Goal: Ask a question

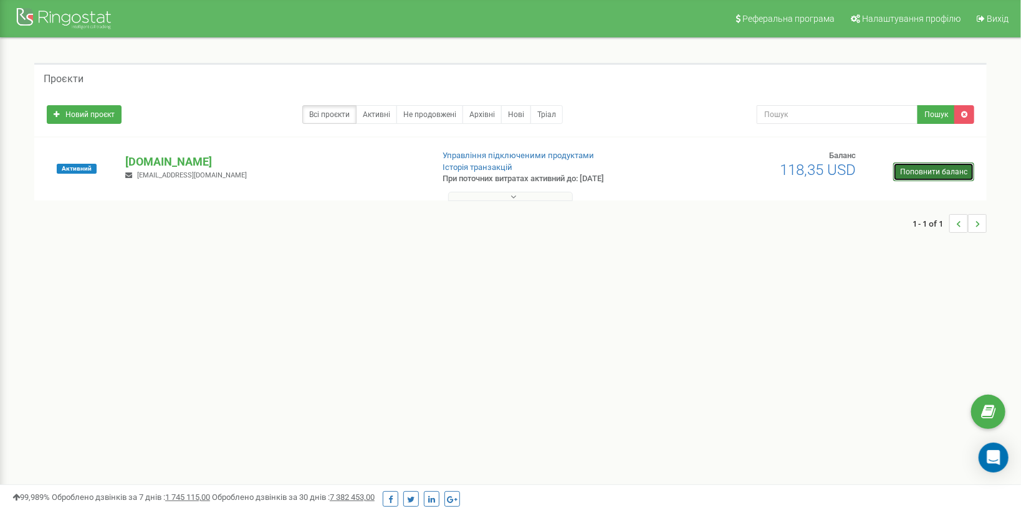
click at [933, 168] on link "Поповнити баланс" at bounding box center [933, 172] width 81 height 19
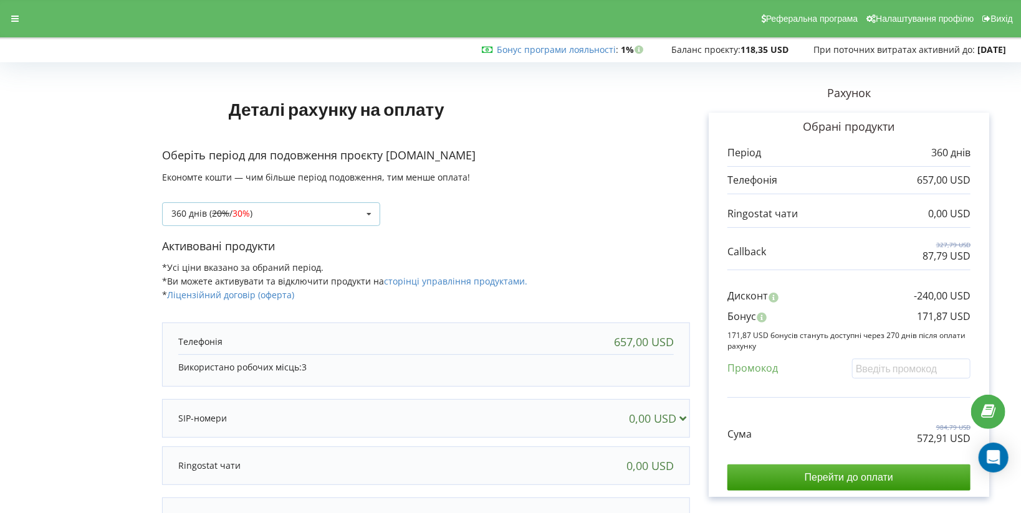
click at [370, 216] on icon at bounding box center [369, 214] width 19 height 23
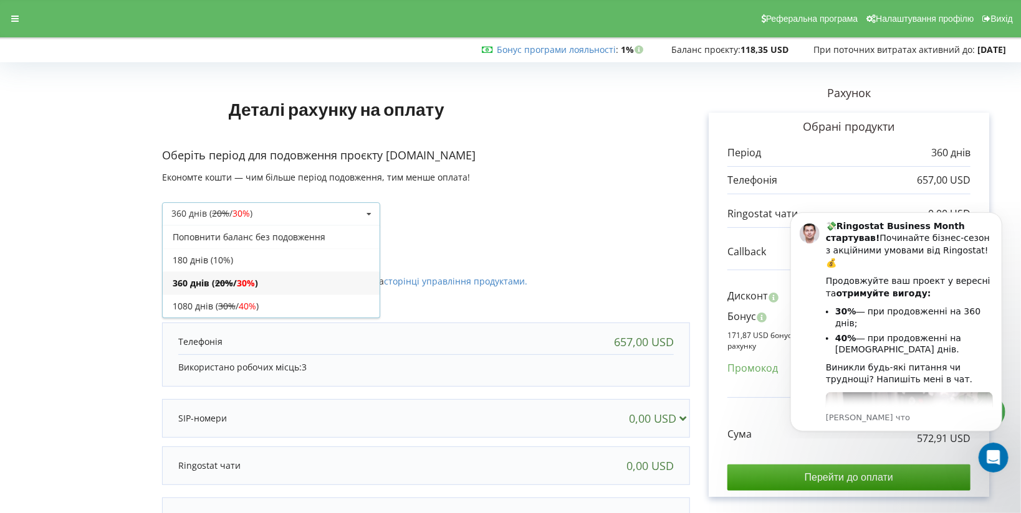
click at [468, 216] on div "360 днів ( 20% / 30% ) Поповнити баланс без подовження 180 днів (10%) 20% / 30%…" at bounding box center [426, 205] width 528 height 42
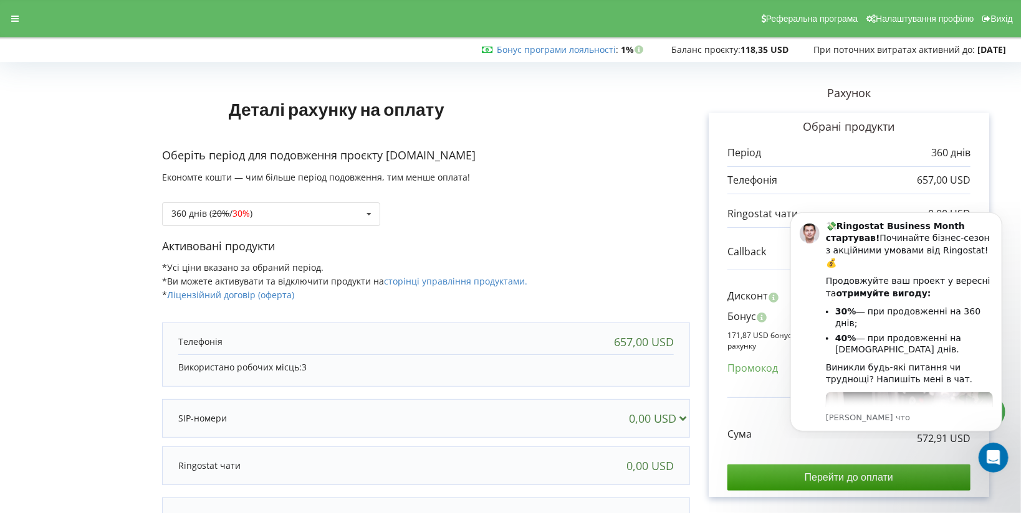
scroll to position [165, 0]
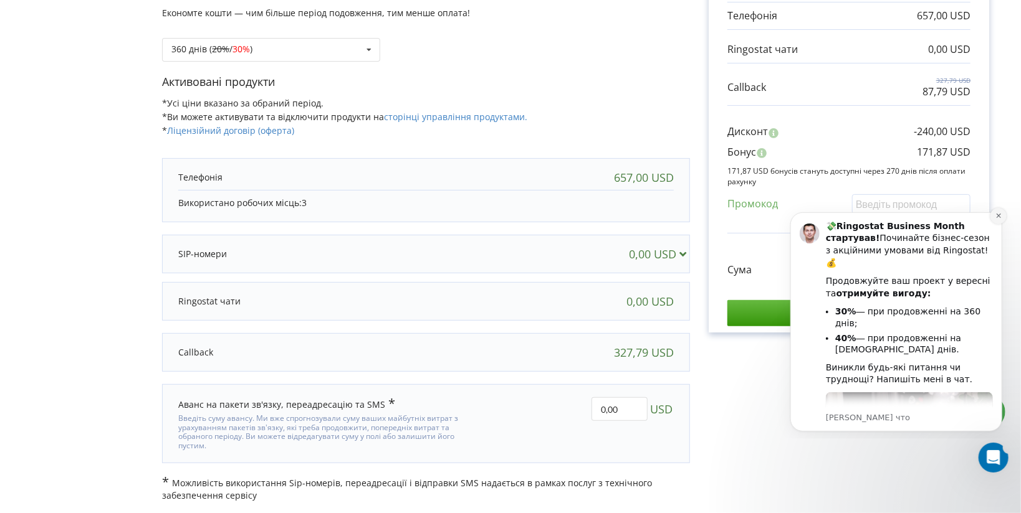
drag, startPoint x: 997, startPoint y: 217, endPoint x: 1678, endPoint y: 473, distance: 727.4
click at [997, 217] on icon "Dismiss notification" at bounding box center [998, 215] width 7 height 7
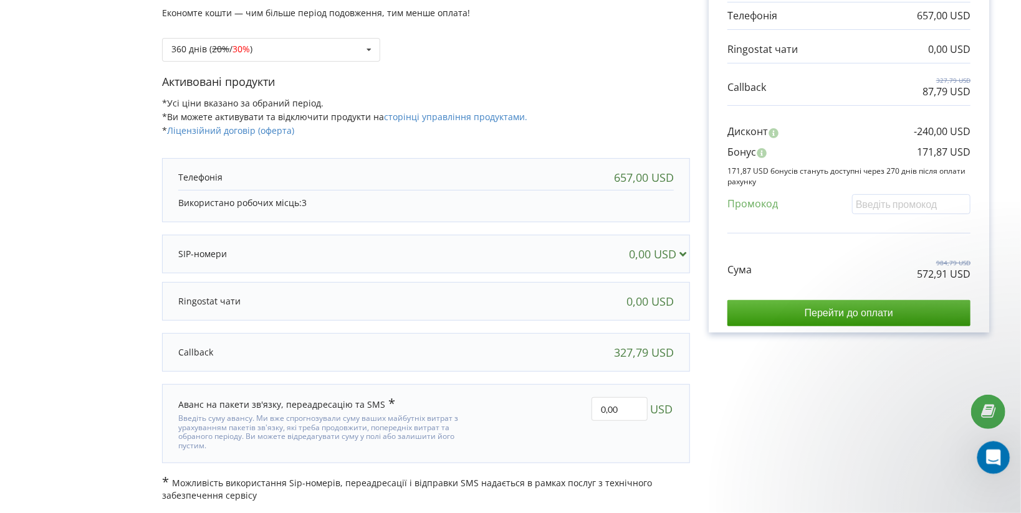
click at [990, 459] on icon "Открыть службу сообщений Intercom" at bounding box center [991, 456] width 21 height 21
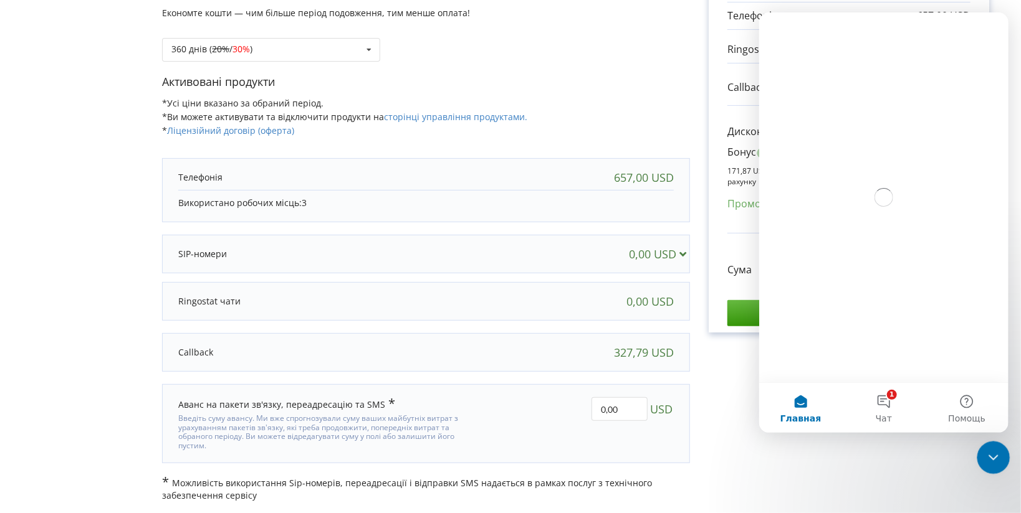
scroll to position [0, 0]
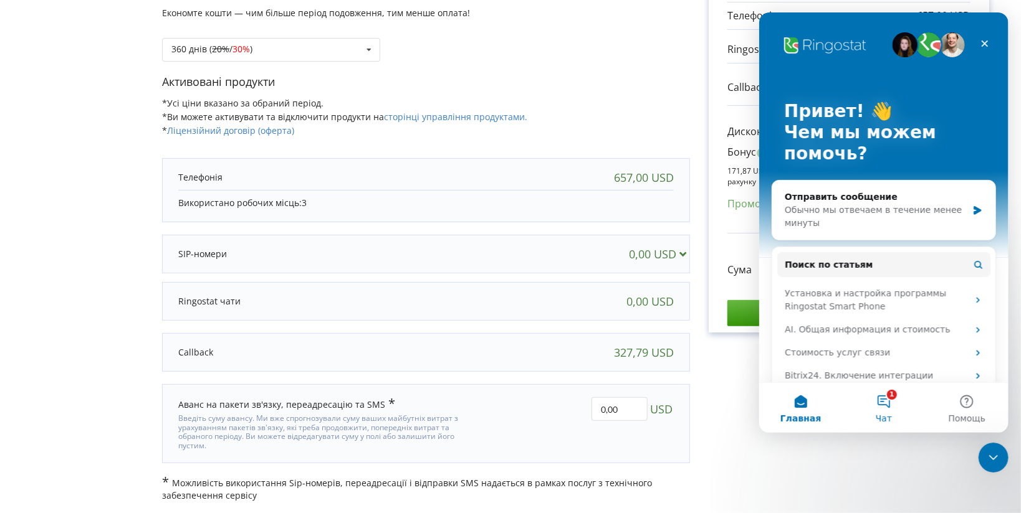
click at [890, 409] on button "1 Чат" at bounding box center [882, 408] width 83 height 50
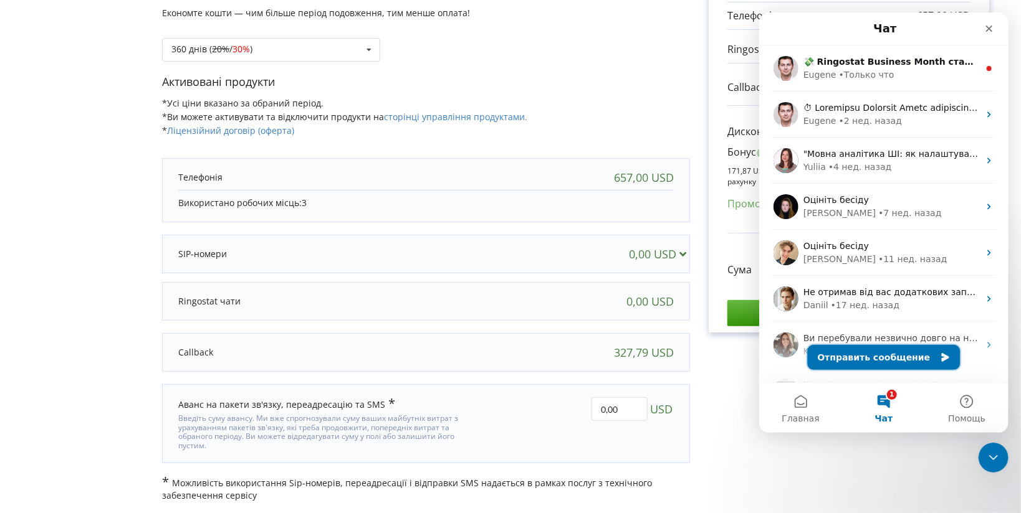
click at [873, 366] on button "Отправить сообщение" at bounding box center [883, 357] width 153 height 25
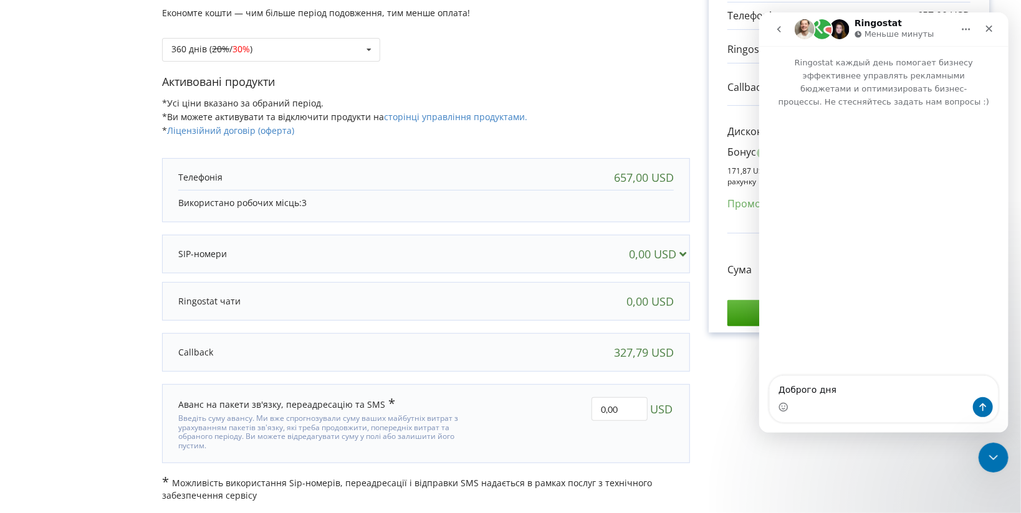
type textarea "Доброго дня!"
type textarea "пі"
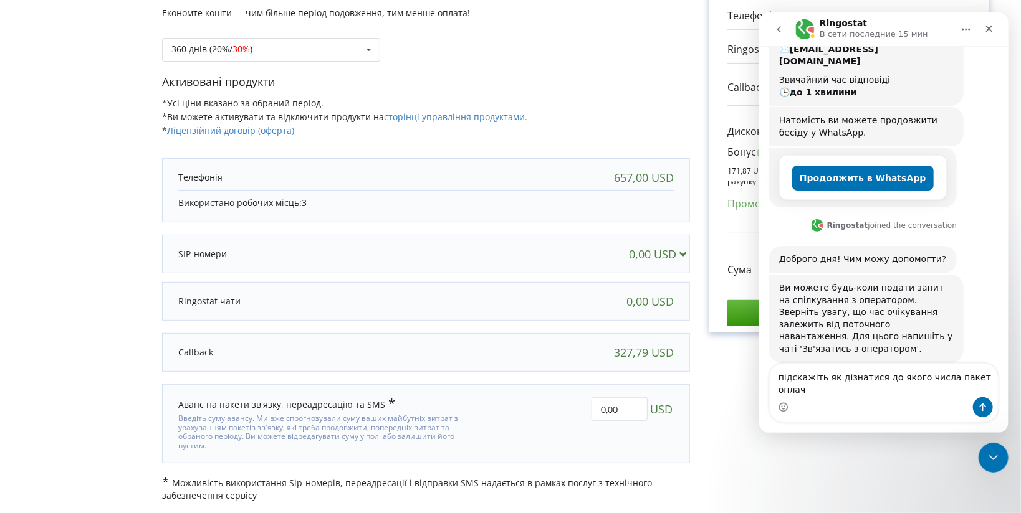
scroll to position [161, 0]
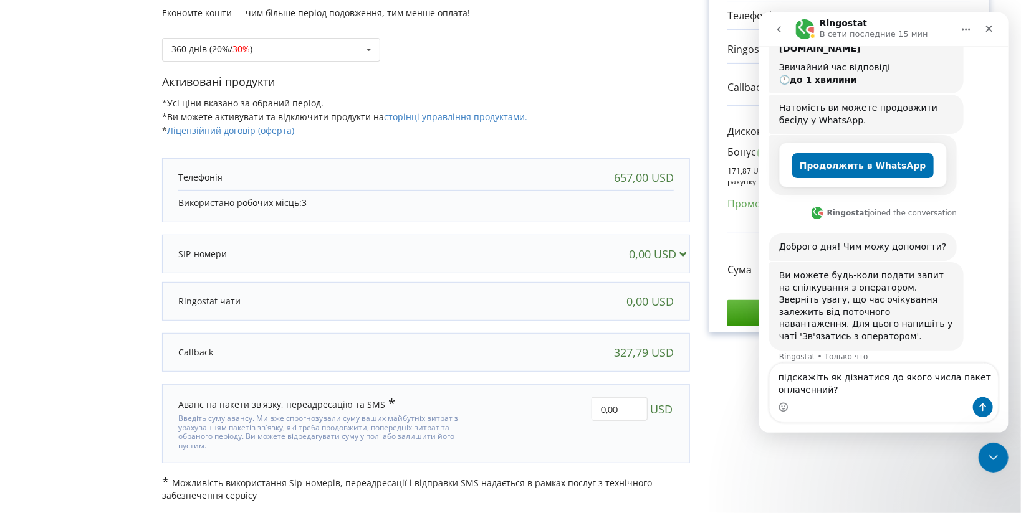
type textarea "підскажіть як дізнатися до якого числа пакет оплаченний?"
click at [980, 406] on icon "Отправить сообщение…" at bounding box center [982, 408] width 7 height 8
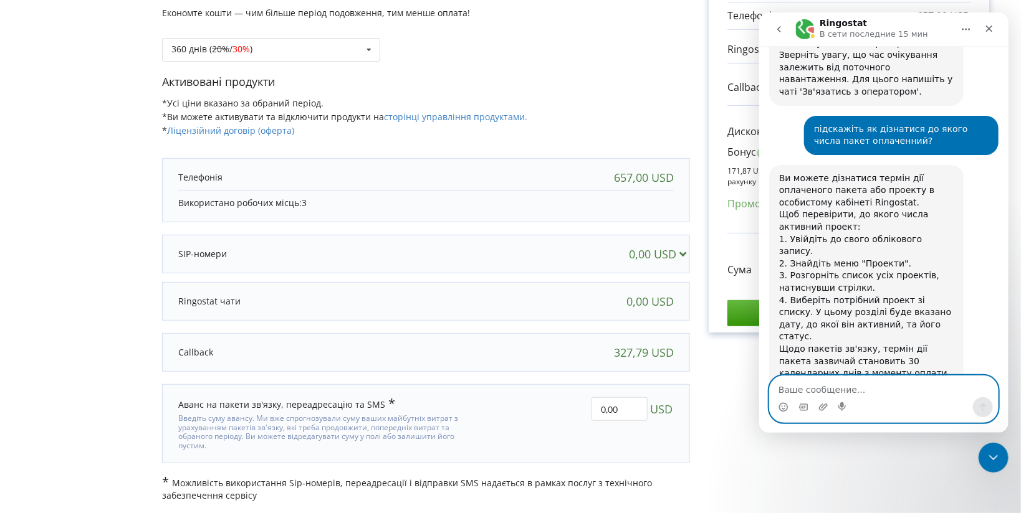
scroll to position [0, 0]
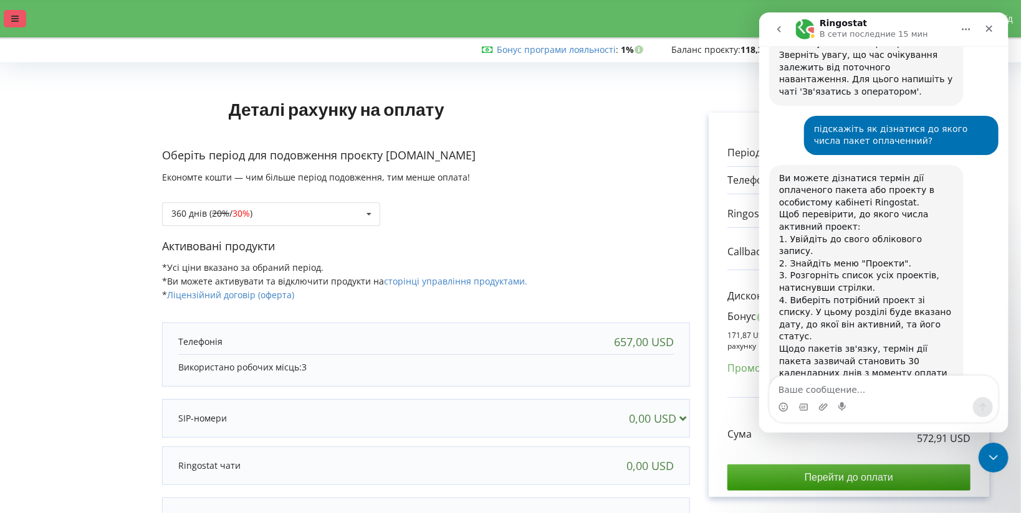
click at [17, 20] on icon at bounding box center [14, 18] width 7 height 9
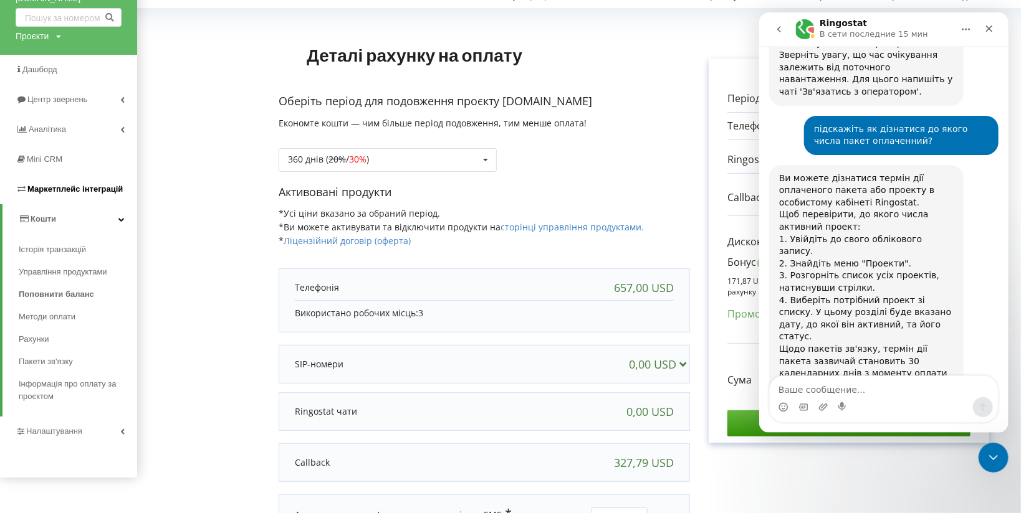
scroll to position [55, 0]
click at [59, 363] on span "Пакети зв'язку" at bounding box center [48, 361] width 58 height 12
click at [63, 354] on link "Пакети зв'язку" at bounding box center [78, 361] width 118 height 22
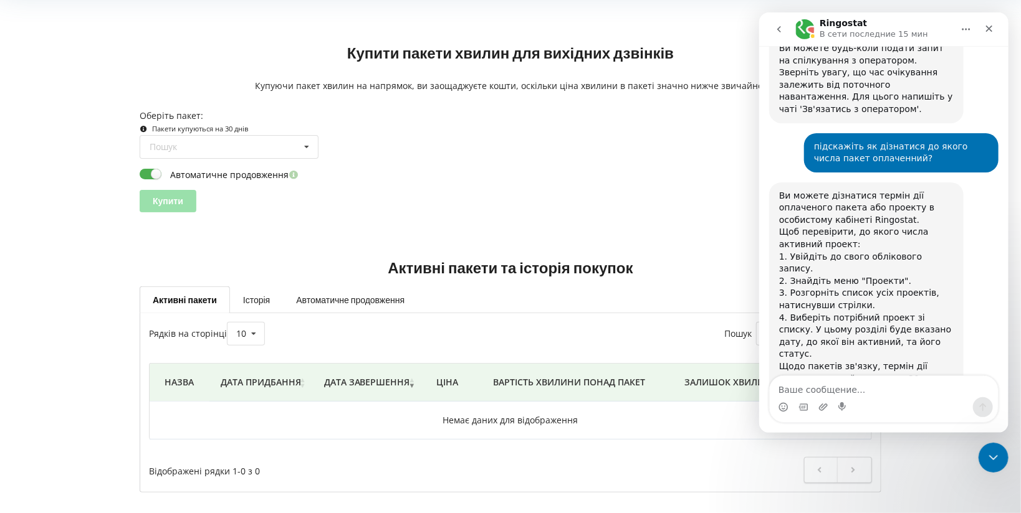
scroll to position [406, 0]
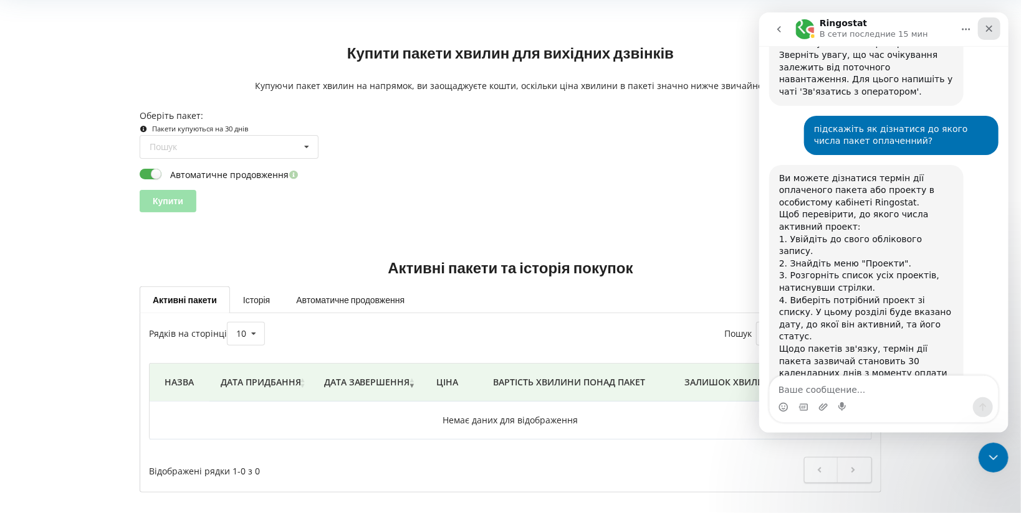
click at [983, 32] on icon "Закрыть" at bounding box center [988, 29] width 10 height 10
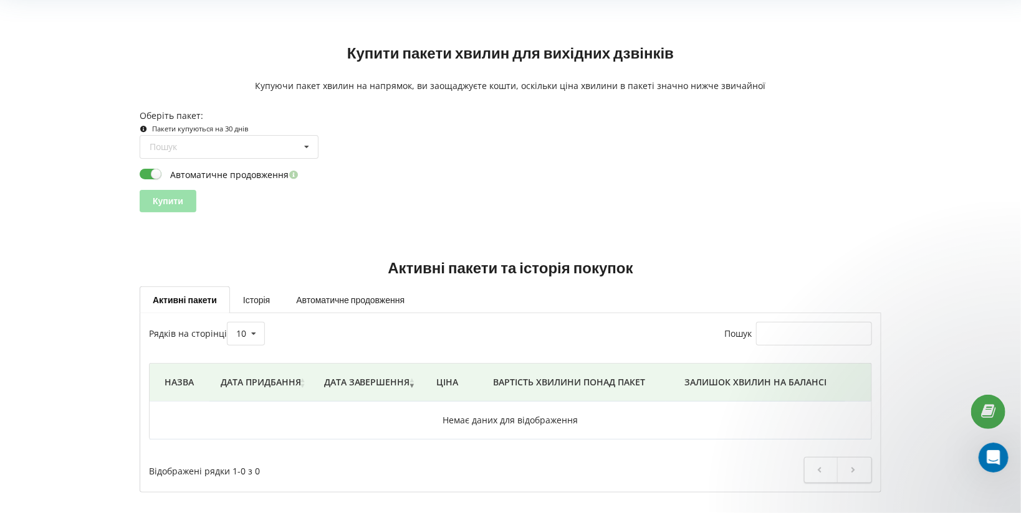
scroll to position [0, 0]
click at [300, 141] on icon at bounding box center [306, 147] width 19 height 23
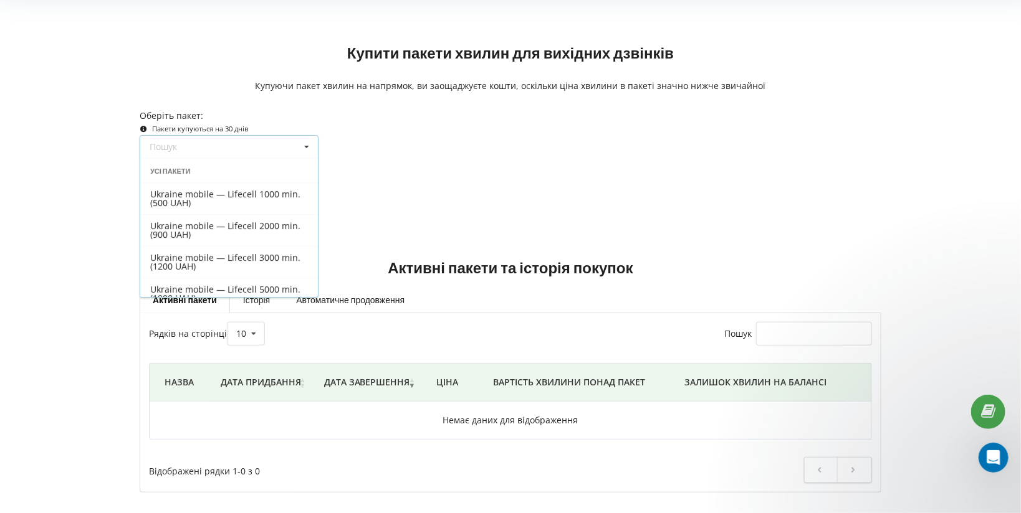
scroll to position [24, 0]
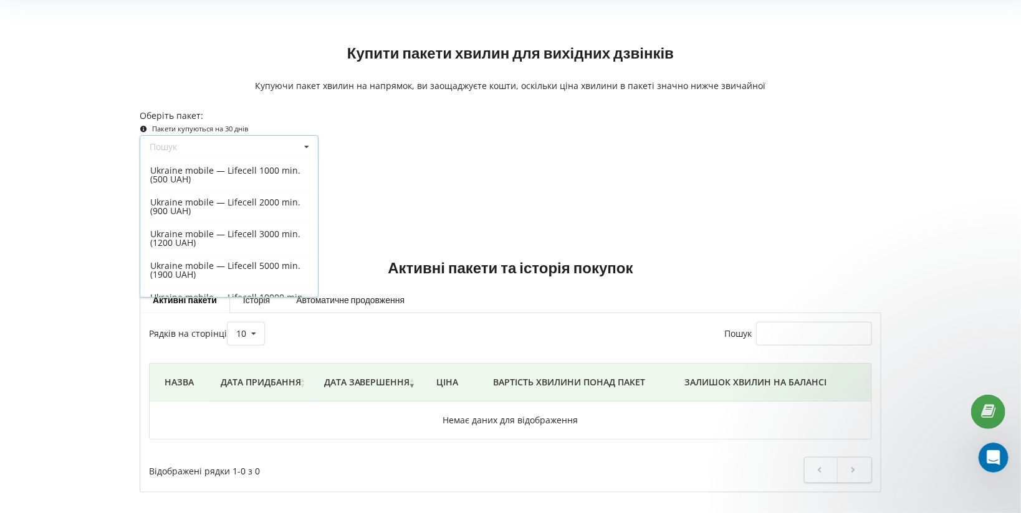
click at [465, 165] on form "Оберіть пакет: Пакети купуються на 30 днів Пошук Усі пакети" at bounding box center [511, 161] width 742 height 102
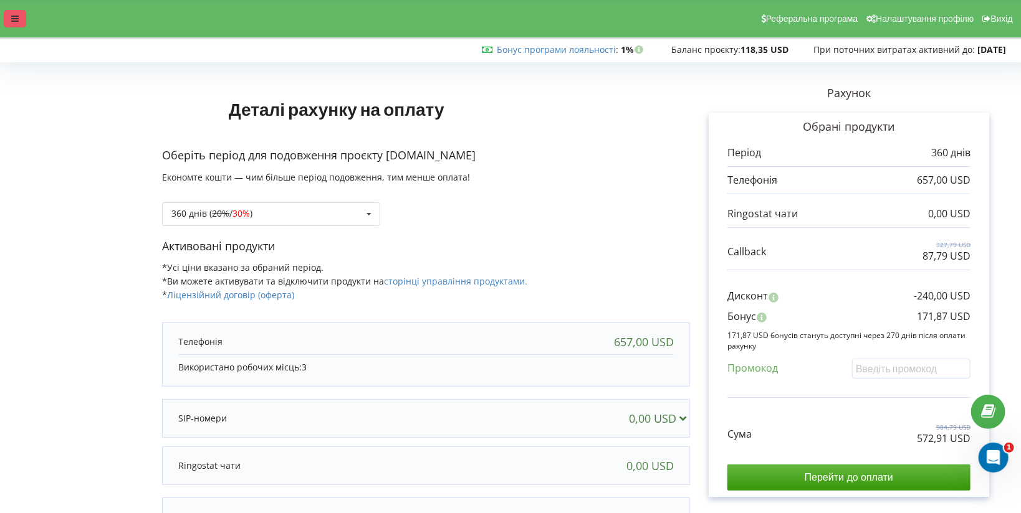
click at [18, 24] on div at bounding box center [15, 18] width 22 height 17
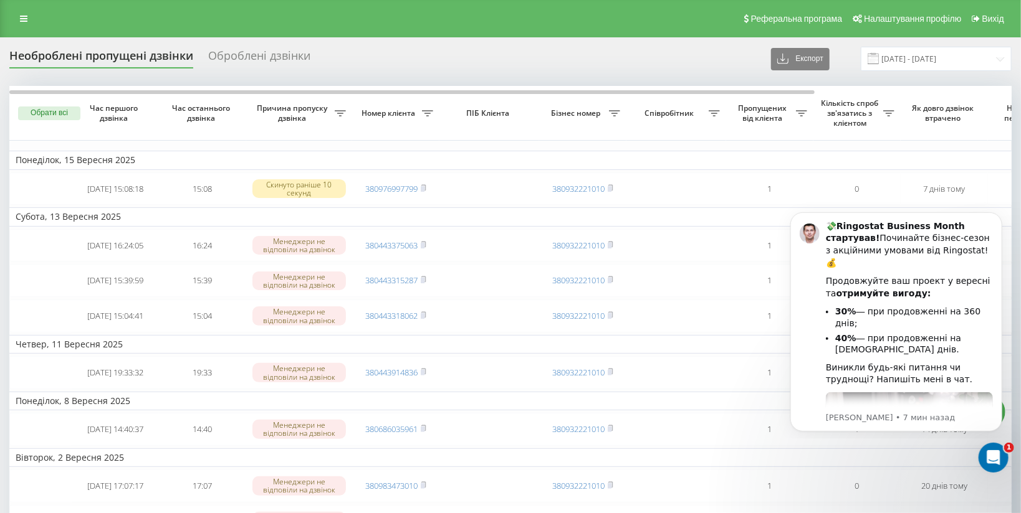
click at [11, 17] on div "Реферальна програма Налаштування профілю Вихід" at bounding box center [510, 18] width 1021 height 37
click at [20, 17] on icon at bounding box center [23, 18] width 7 height 9
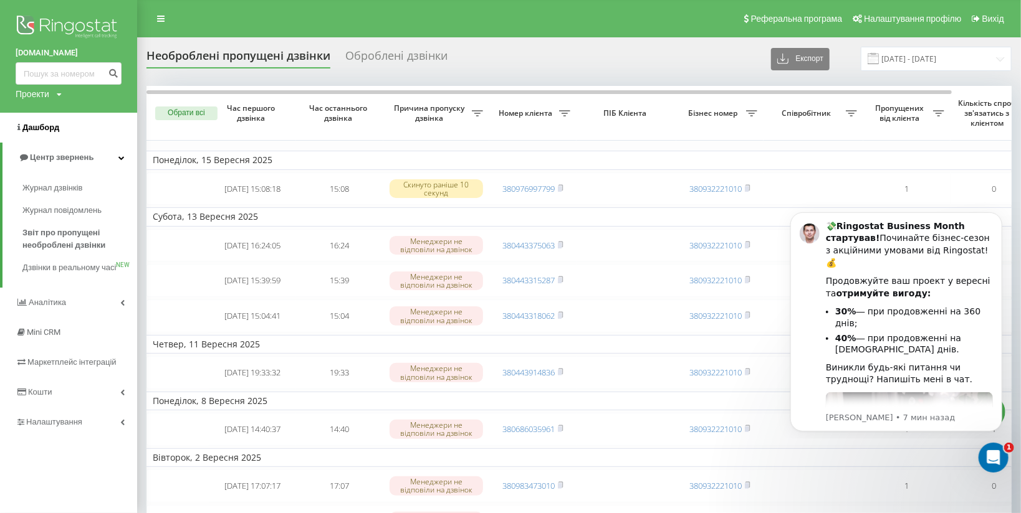
click at [70, 123] on link "Дашборд" at bounding box center [68, 128] width 137 height 30
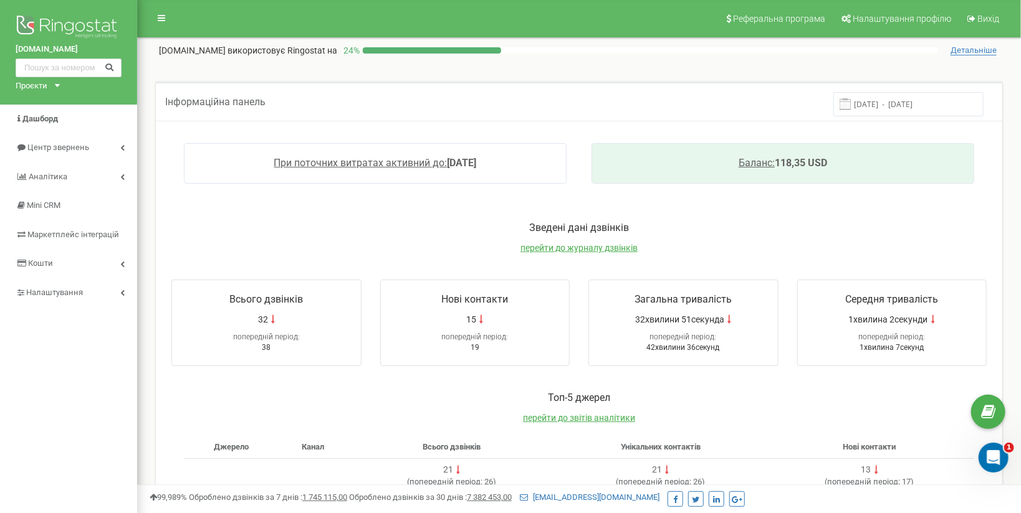
click at [804, 151] on div "Баланс: 118,35 USD" at bounding box center [782, 163] width 383 height 41
click at [761, 165] on span "Баланс:" at bounding box center [756, 163] width 36 height 12
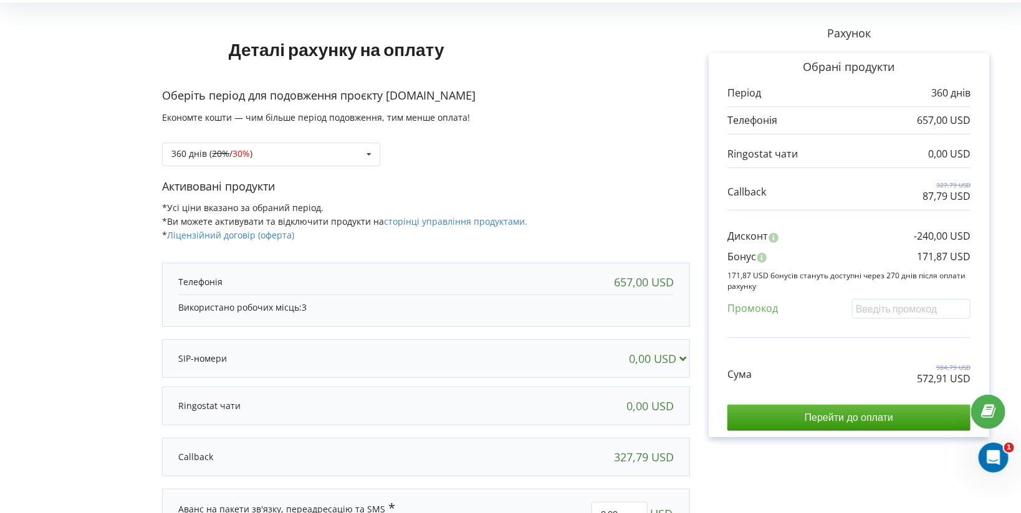
scroll to position [165, 0]
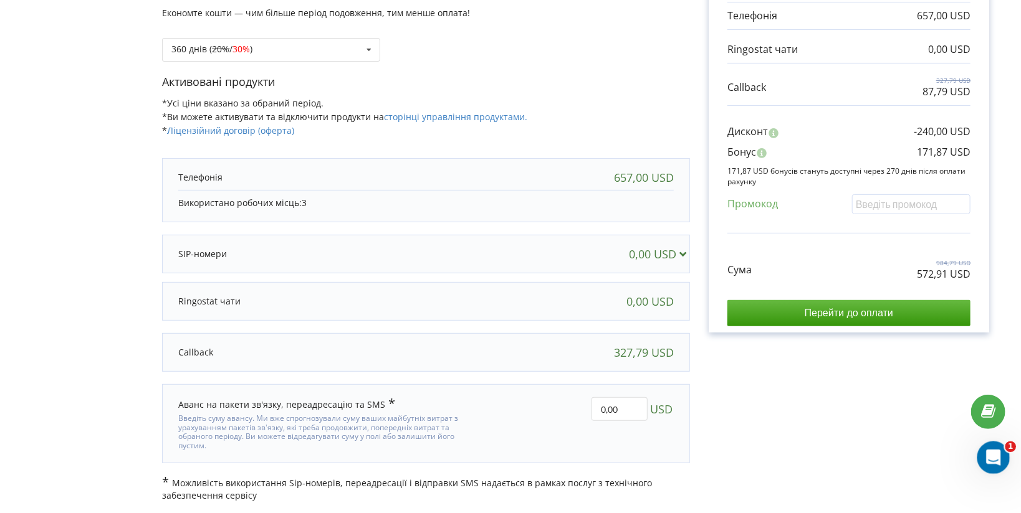
click at [981, 445] on div "Открыть службу сообщений Intercom" at bounding box center [991, 456] width 41 height 41
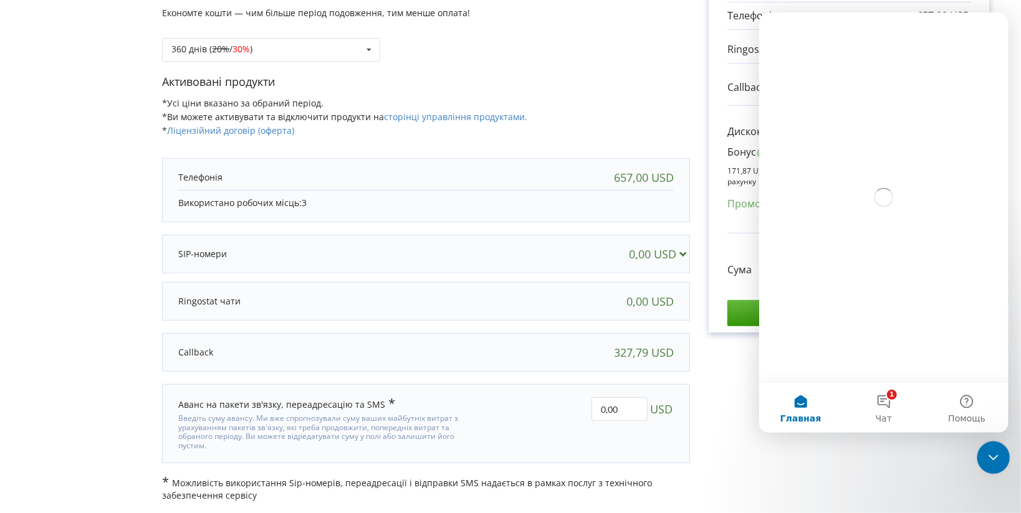
scroll to position [0, 0]
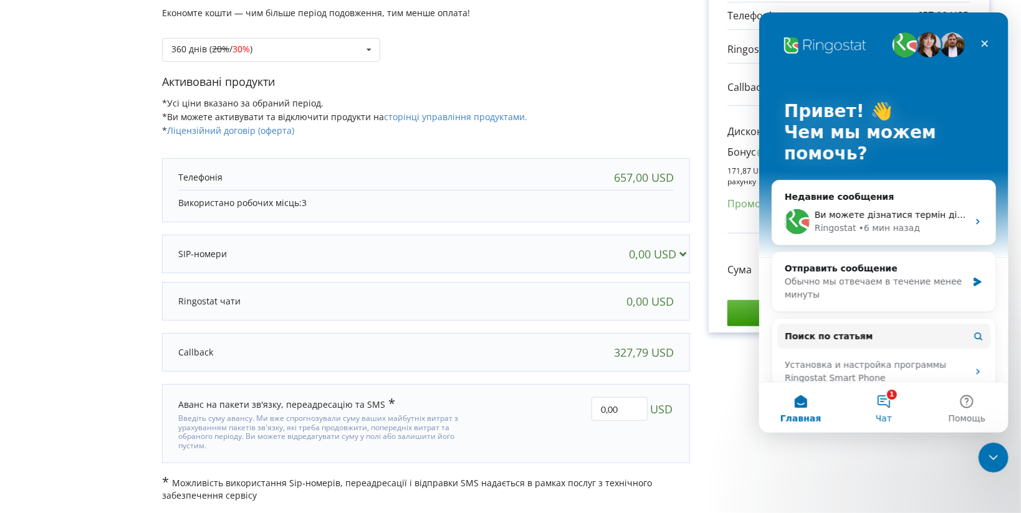
click at [879, 397] on button "1 Чат" at bounding box center [882, 408] width 83 height 50
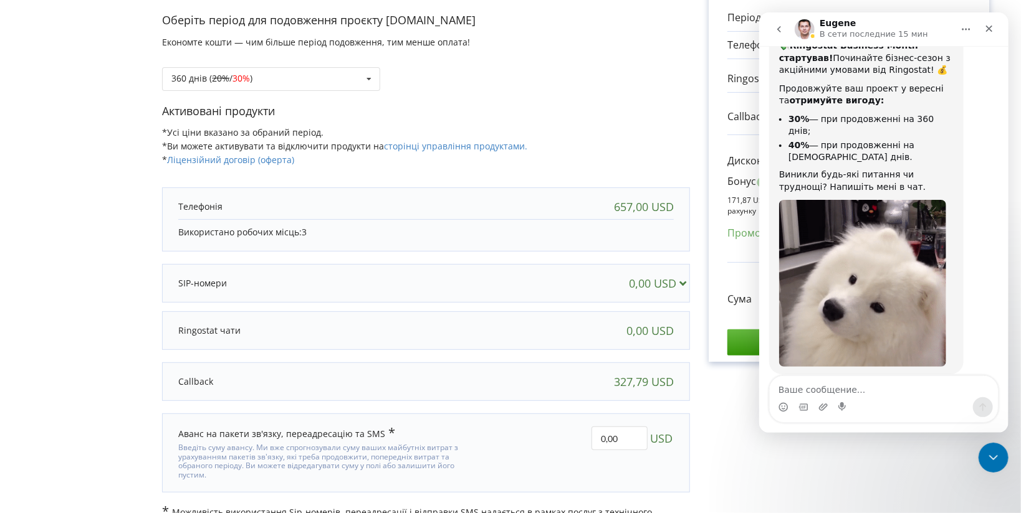
scroll to position [138, 0]
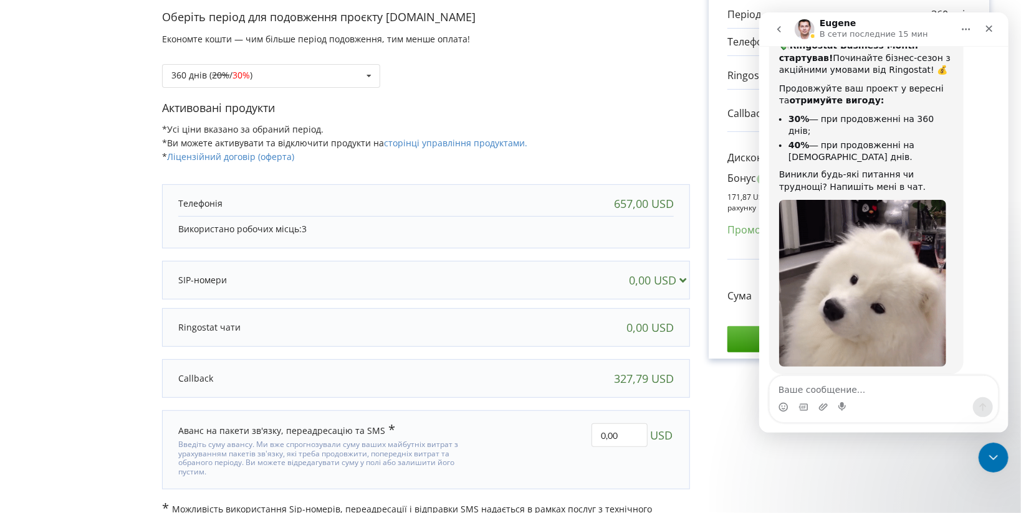
click at [814, 396] on textarea "Ваше сообщение..." at bounding box center [883, 386] width 228 height 21
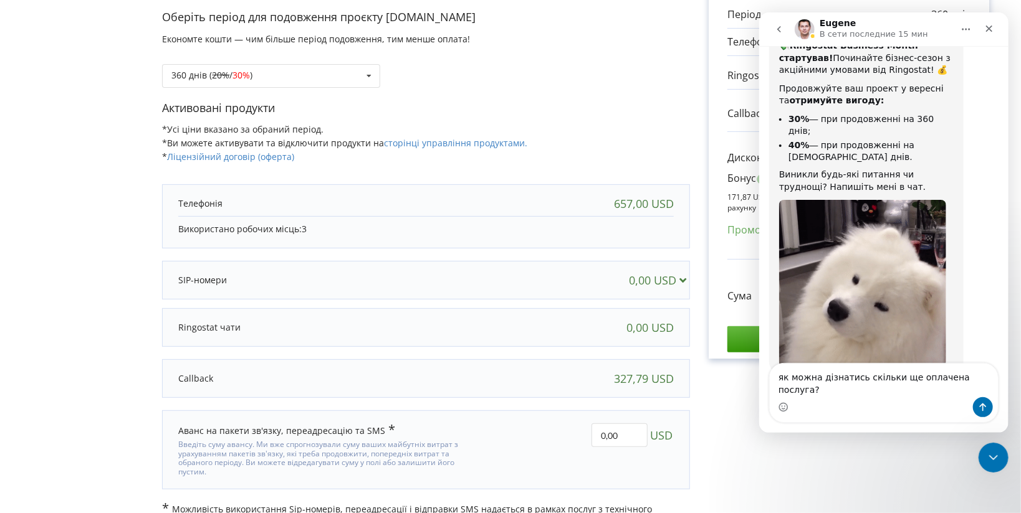
drag, startPoint x: 862, startPoint y: 391, endPoint x: 869, endPoint y: 416, distance: 26.6
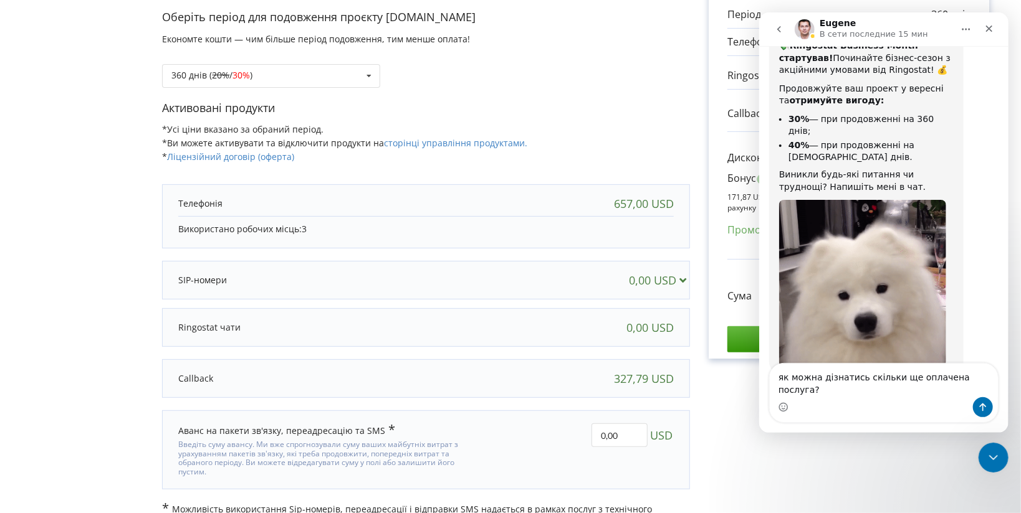
click at [863, 397] on textarea "як можна дізнатись скільки ще оплачена послуга?" at bounding box center [883, 381] width 228 height 34
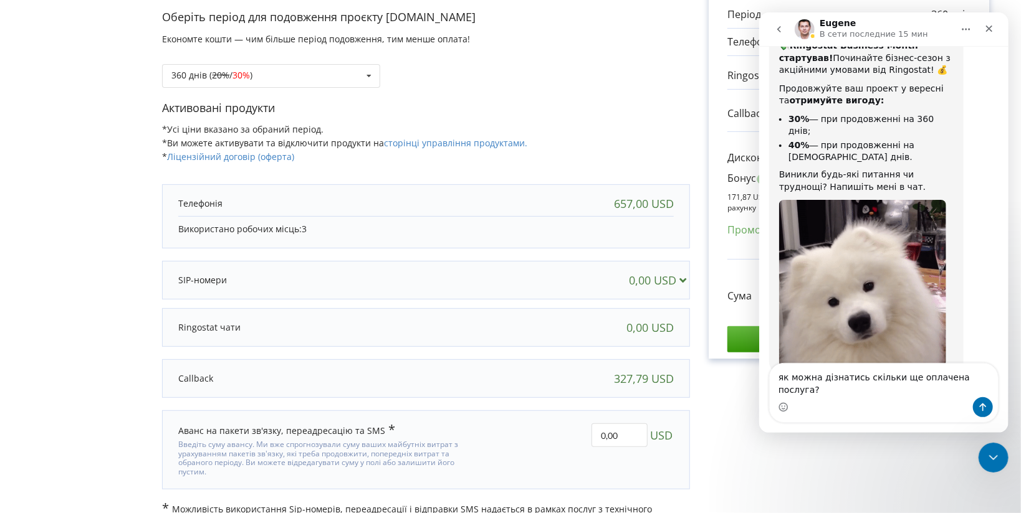
drag, startPoint x: 861, startPoint y: 392, endPoint x: 874, endPoint y: 430, distance: 40.2
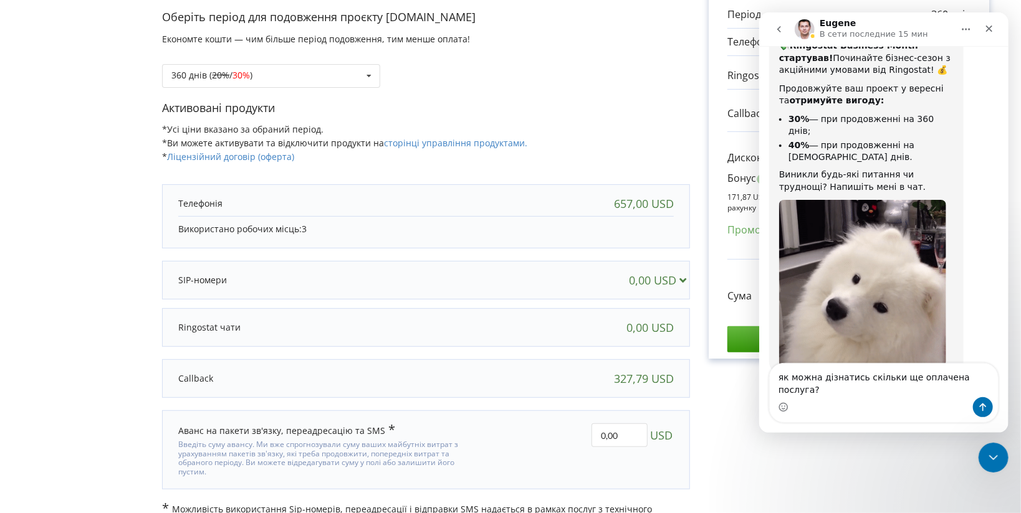
click at [861, 392] on textarea "як можна дізнатись скільки ще оплачена послуга?" at bounding box center [883, 381] width 228 height 34
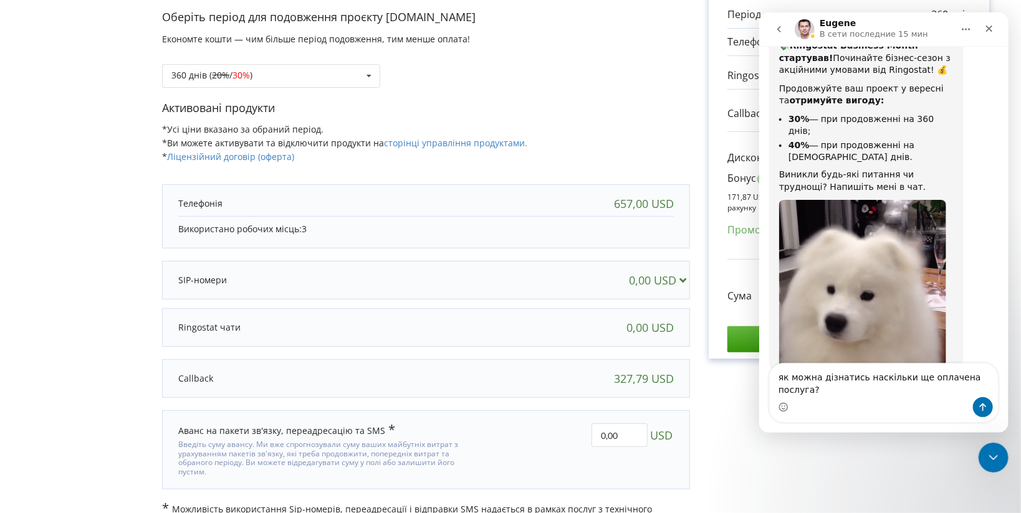
scroll to position [103, 0]
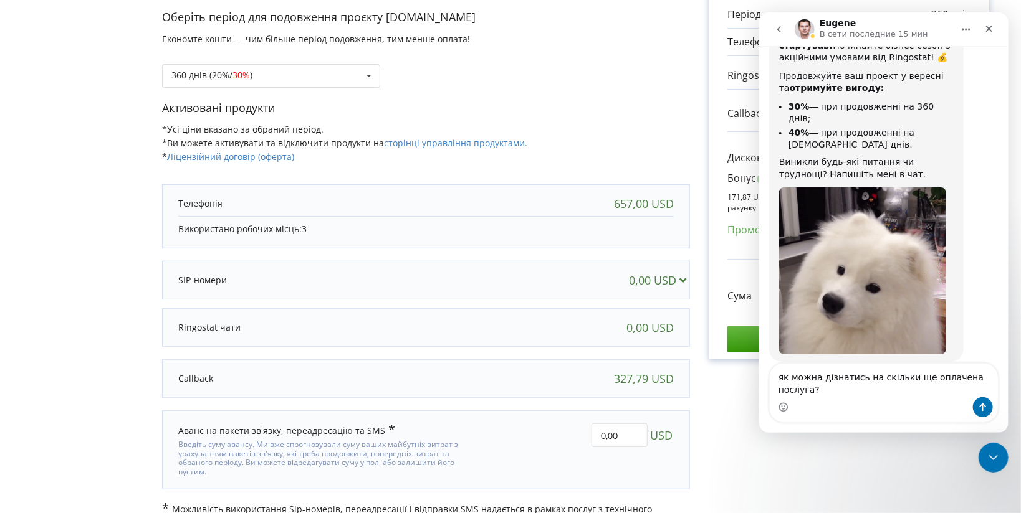
click at [904, 380] on textarea "як можна дізнатись на скільки ще оплачена послуга?" at bounding box center [883, 381] width 228 height 34
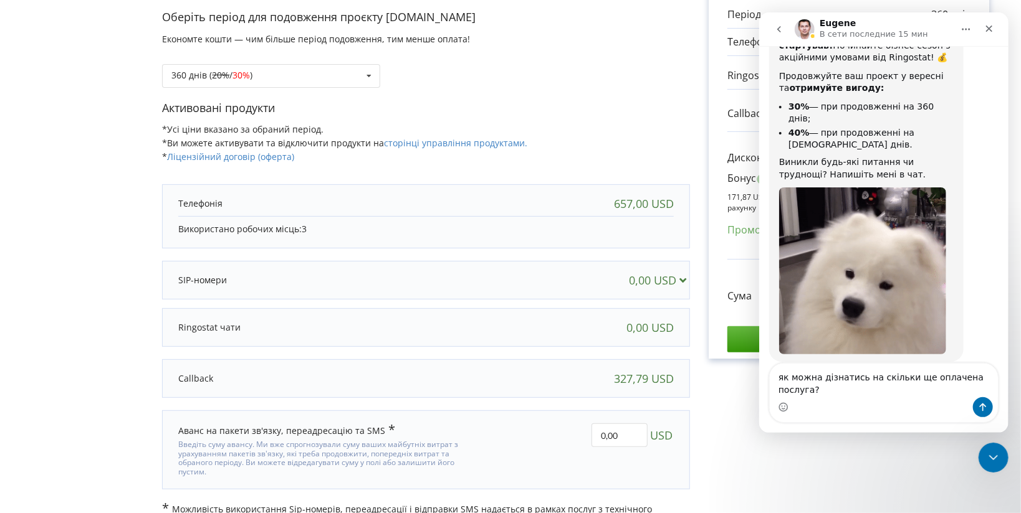
drag, startPoint x: 918, startPoint y: 381, endPoint x: 909, endPoint y: 381, distance: 10.0
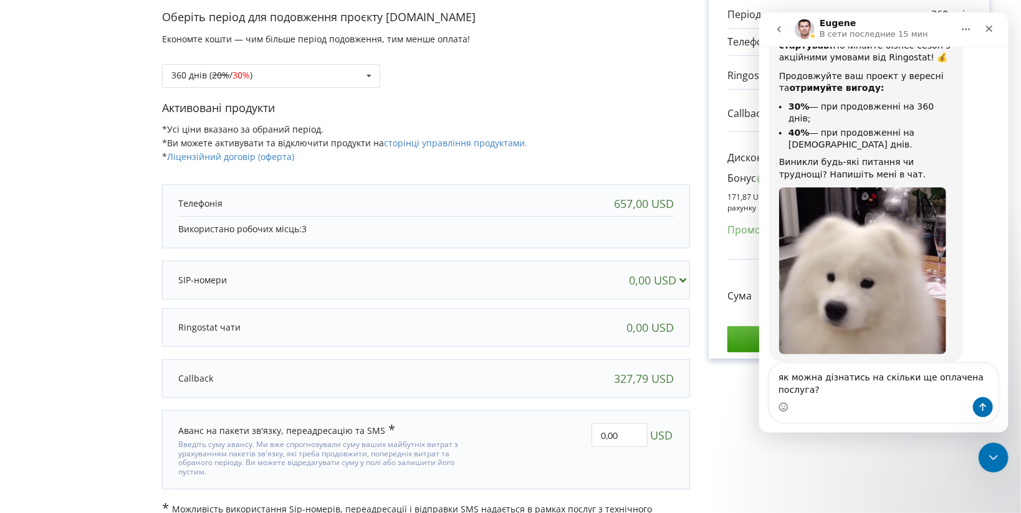
click at [909, 381] on textarea "як можна дізнатись на скільки ще оплачена послуга?" at bounding box center [883, 381] width 228 height 34
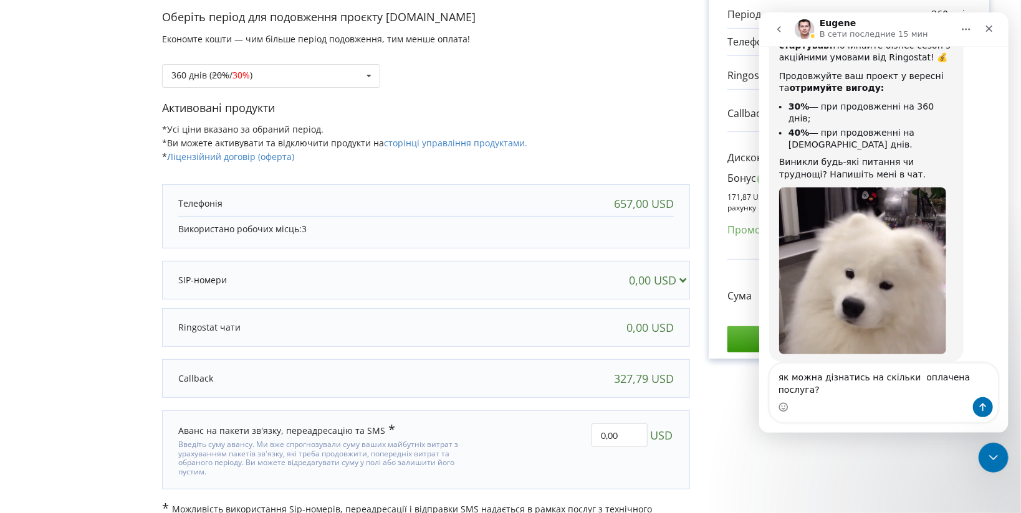
scroll to position [91, 0]
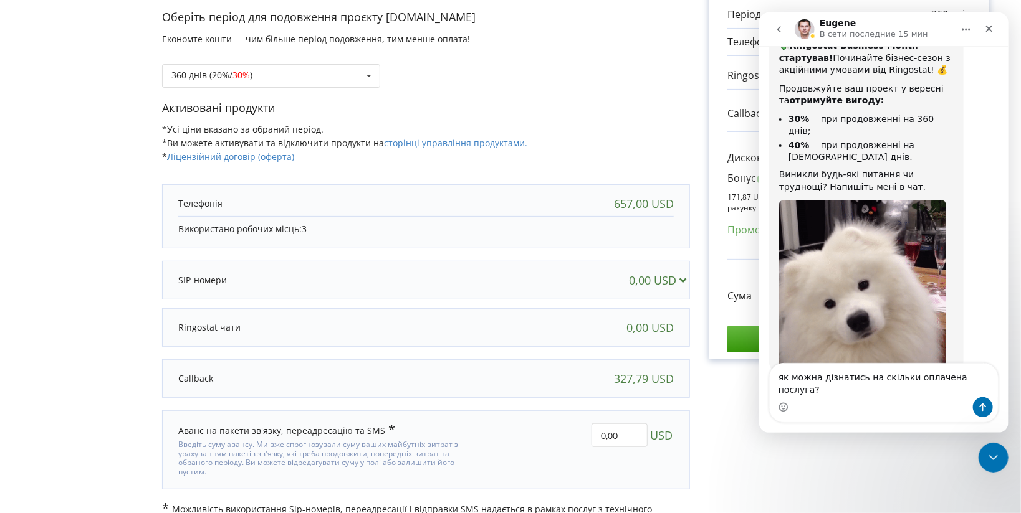
drag, startPoint x: 989, startPoint y: 391, endPoint x: 971, endPoint y: 414, distance: 28.4
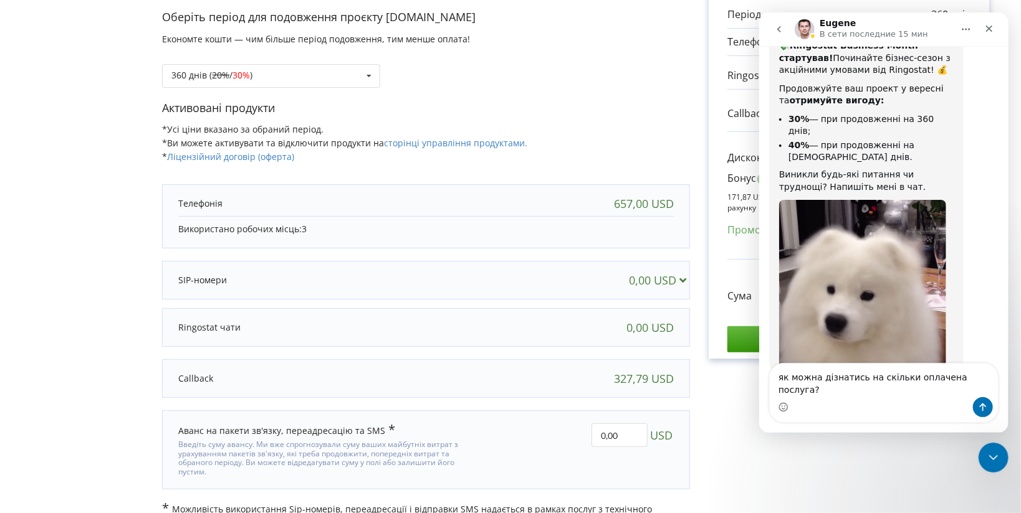
click at [989, 391] on textarea "як можна дізнатись на скільки оплачена послуга?" at bounding box center [883, 381] width 228 height 34
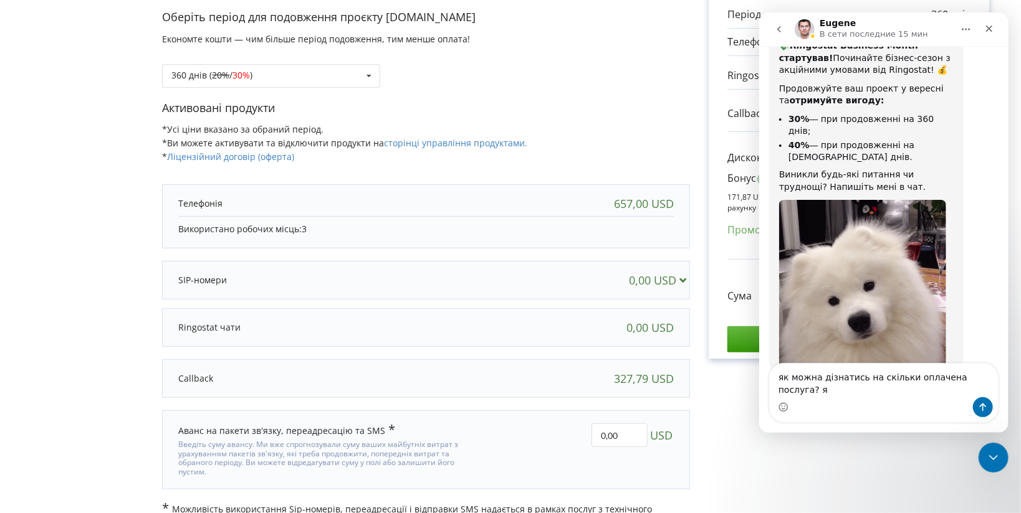
scroll to position [103, 0]
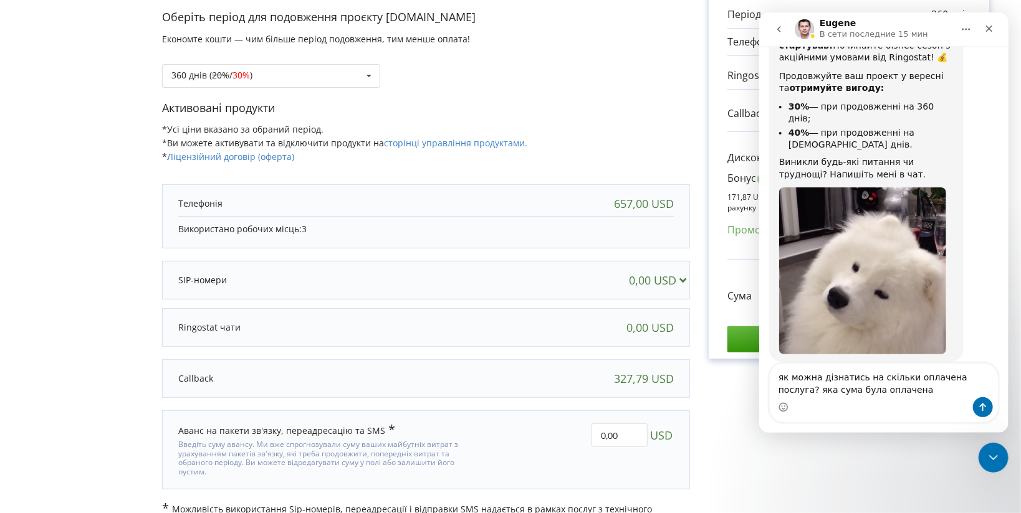
type textarea "як можна дізнатись на скільки оплачена послуга? яка сума була оплачена?"
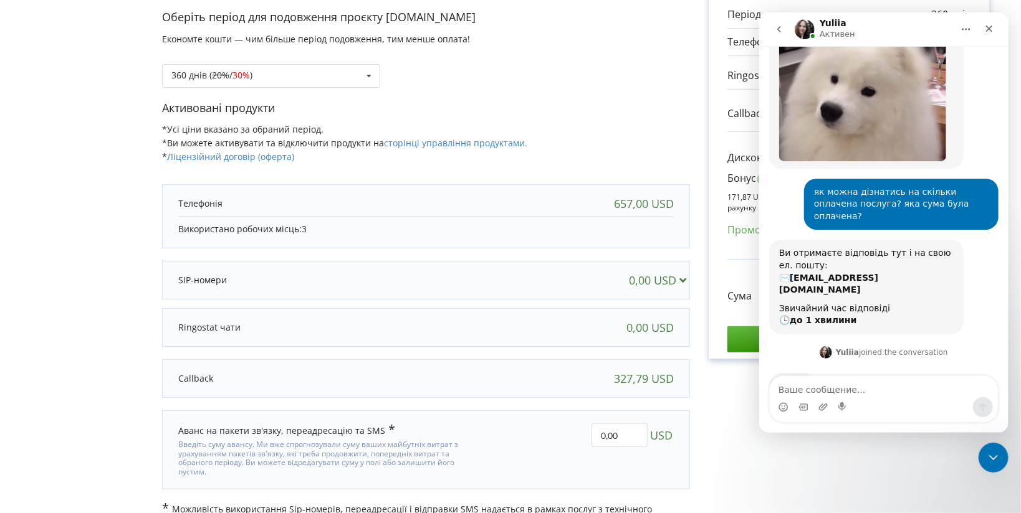
scroll to position [298, 0]
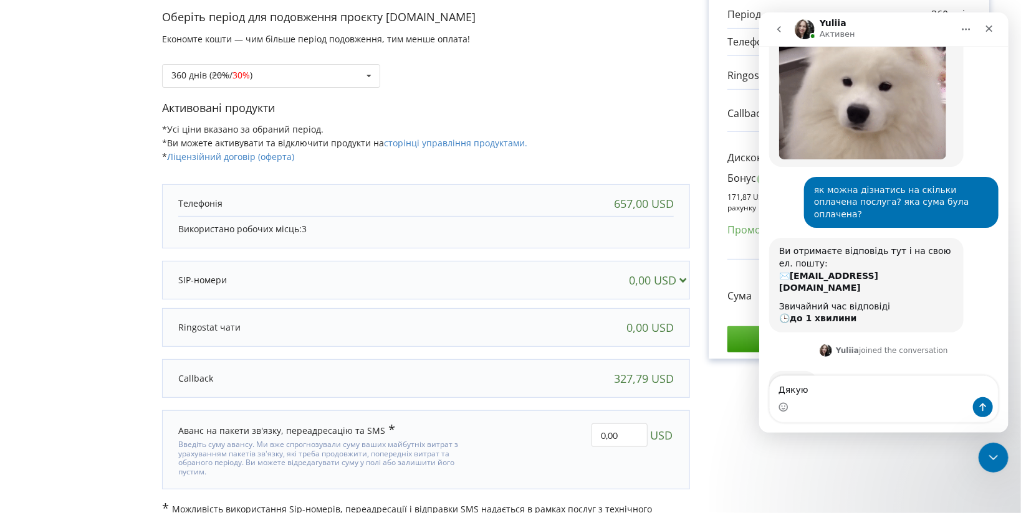
type textarea "Дякую!"
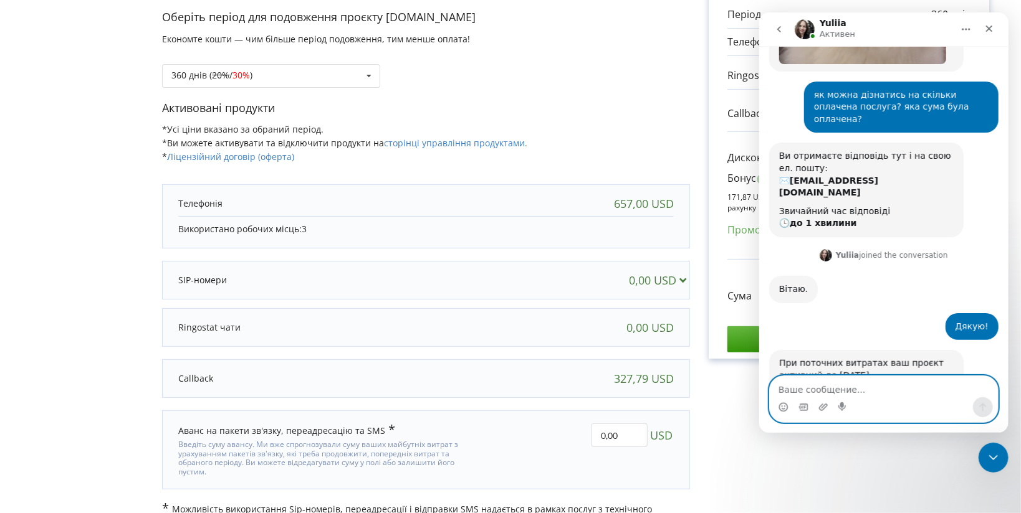
scroll to position [394, 0]
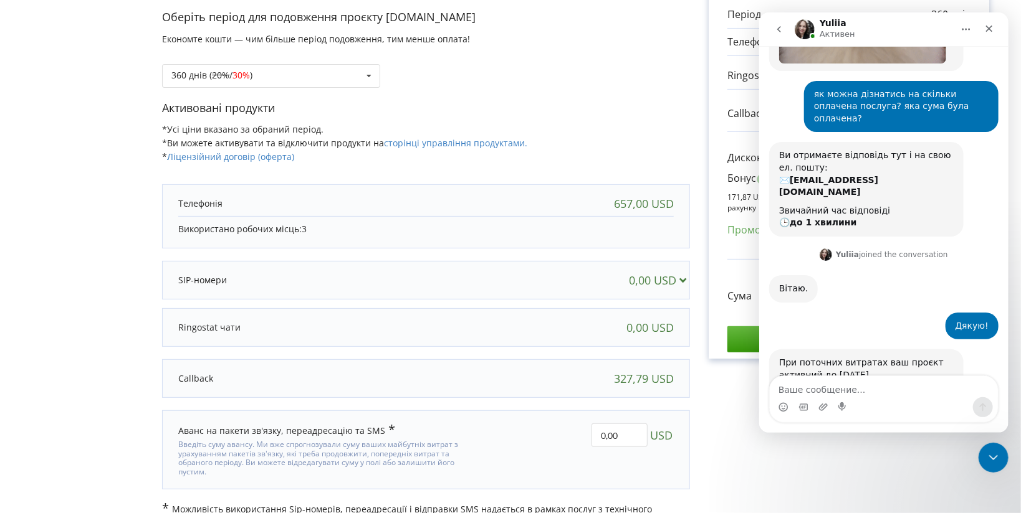
click at [821, 350] on div "При поточних витратах ваш проєкт активний до [DATE] Yuliia • Только что" at bounding box center [865, 374] width 194 height 49
click at [929, 381] on img "Yuliia говорит…" at bounding box center [861, 385] width 167 height 9
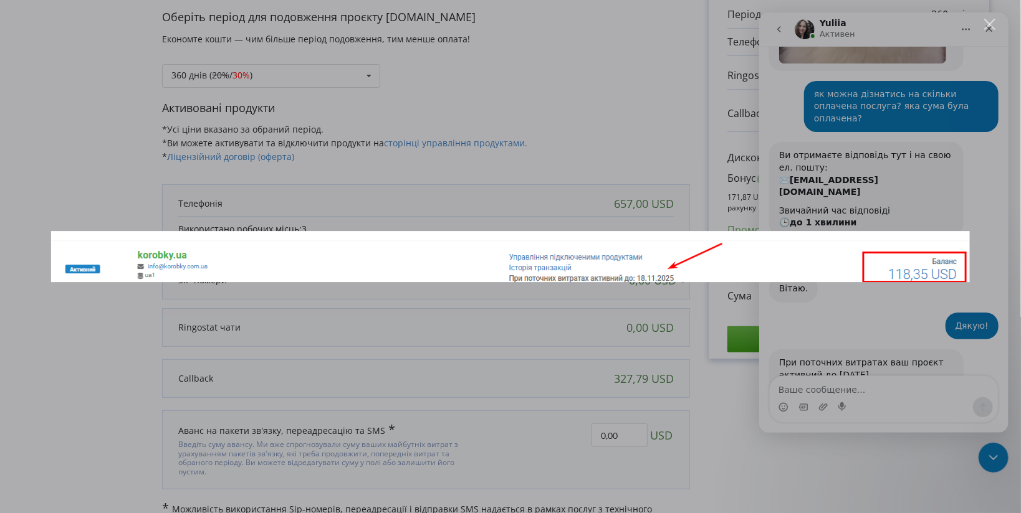
click at [826, 350] on div "Мессенджер Intercom" at bounding box center [510, 256] width 1021 height 513
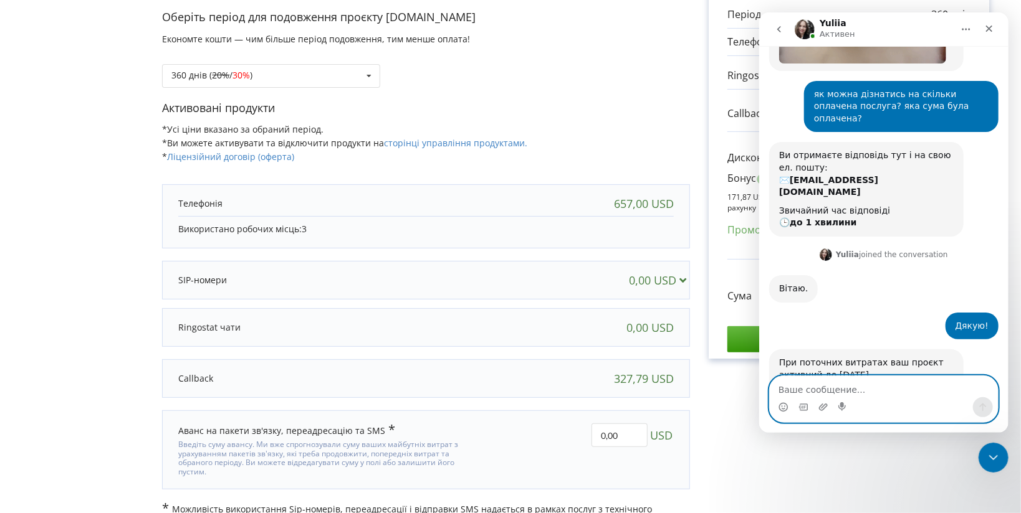
click at [859, 393] on textarea "Ваше сообщение..." at bounding box center [883, 386] width 228 height 21
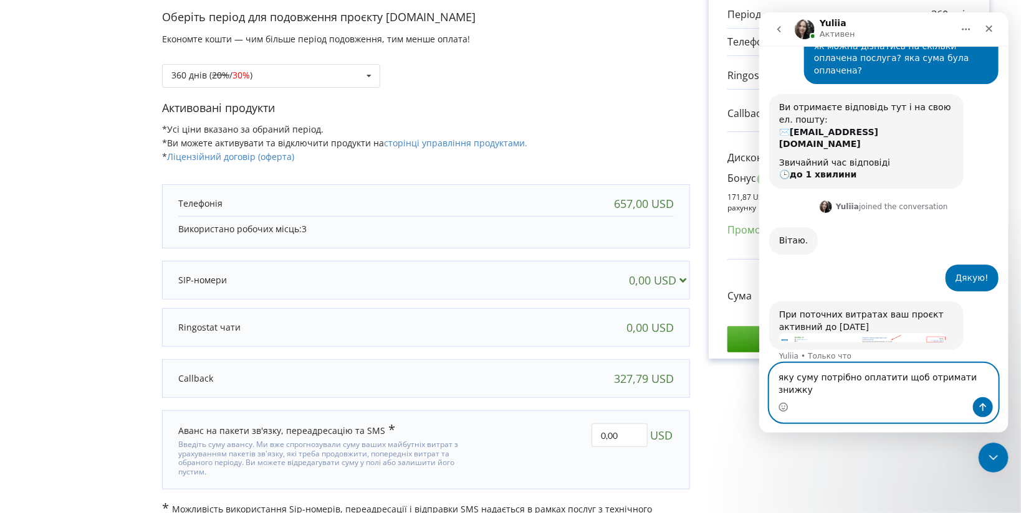
type textarea "яку суму потрібно оплатити щоб отримати знижку?"
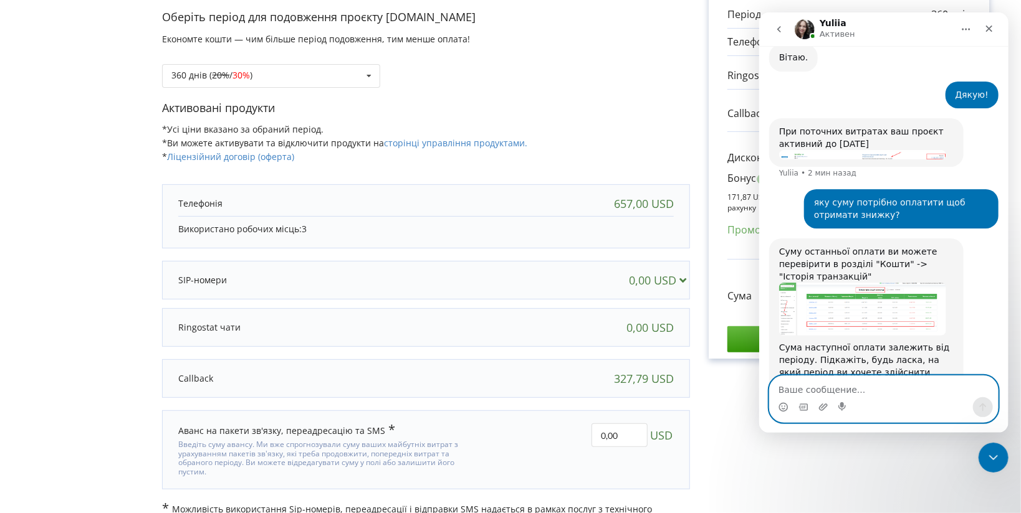
scroll to position [626, 0]
click at [847, 389] on textarea "Ваше сообщение..." at bounding box center [883, 386] width 228 height 21
type textarea "6місяців"
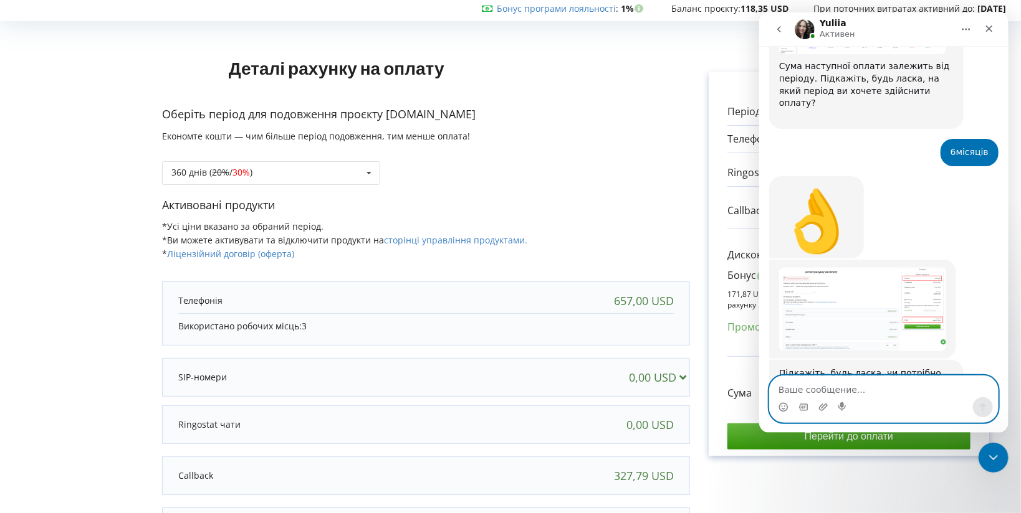
scroll to position [909, 0]
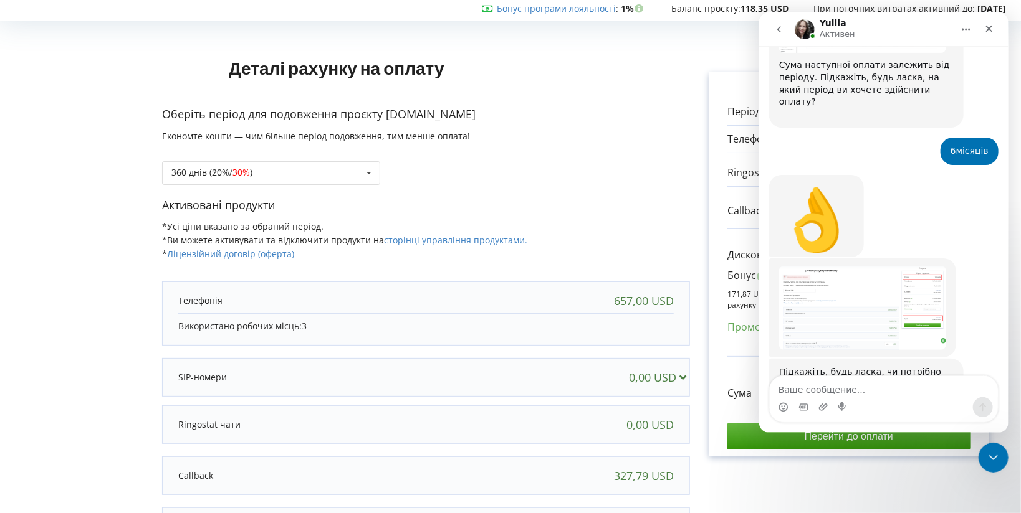
click at [866, 266] on img "Yuliia говорит…" at bounding box center [861, 308] width 167 height 84
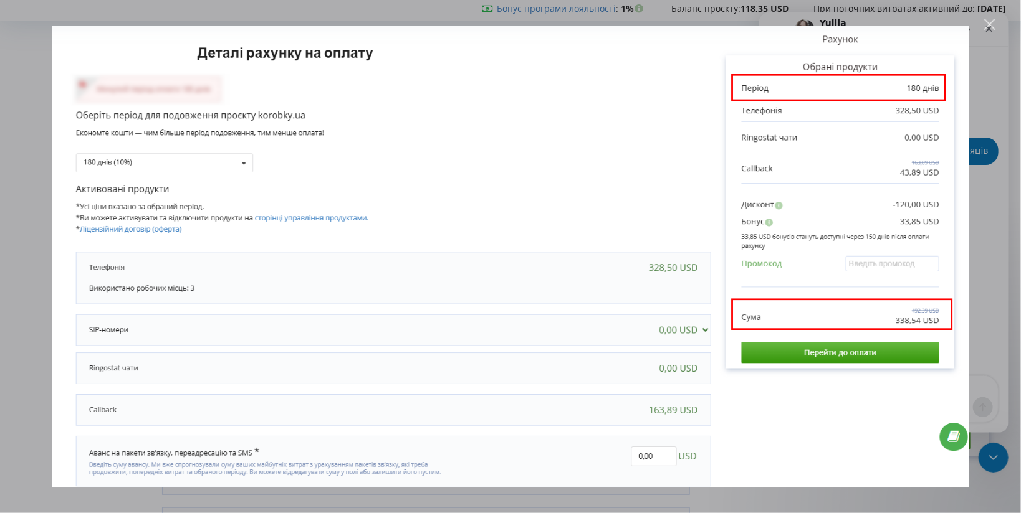
click at [988, 26] on div "Закрыть" at bounding box center [990, 25] width 12 height 12
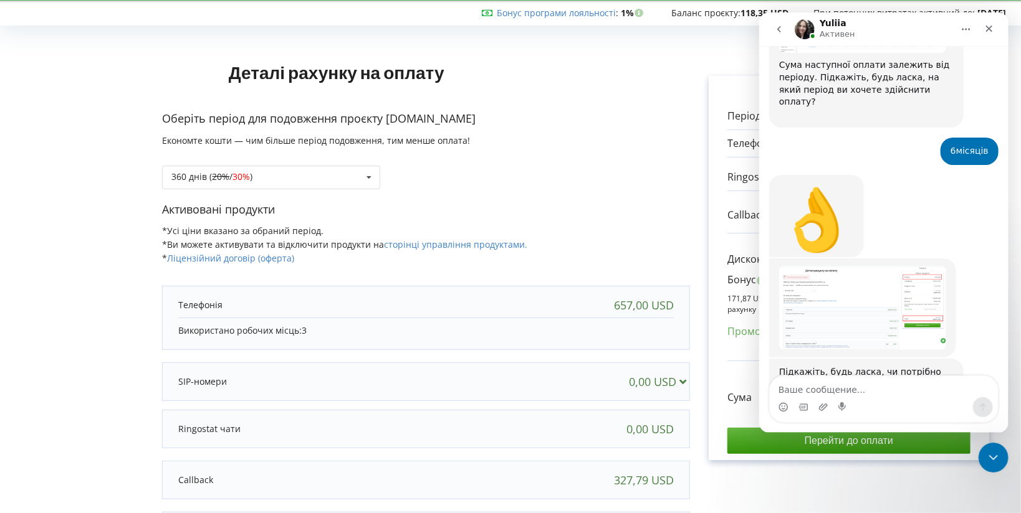
scroll to position [39, 0]
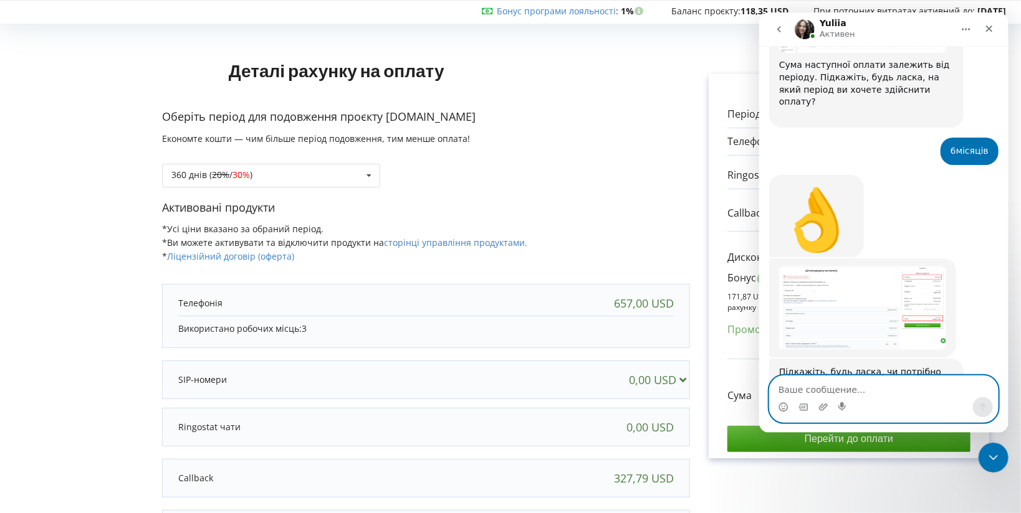
click at [844, 395] on textarea "Ваше сообщение..." at bounding box center [883, 386] width 228 height 21
type textarea "так"
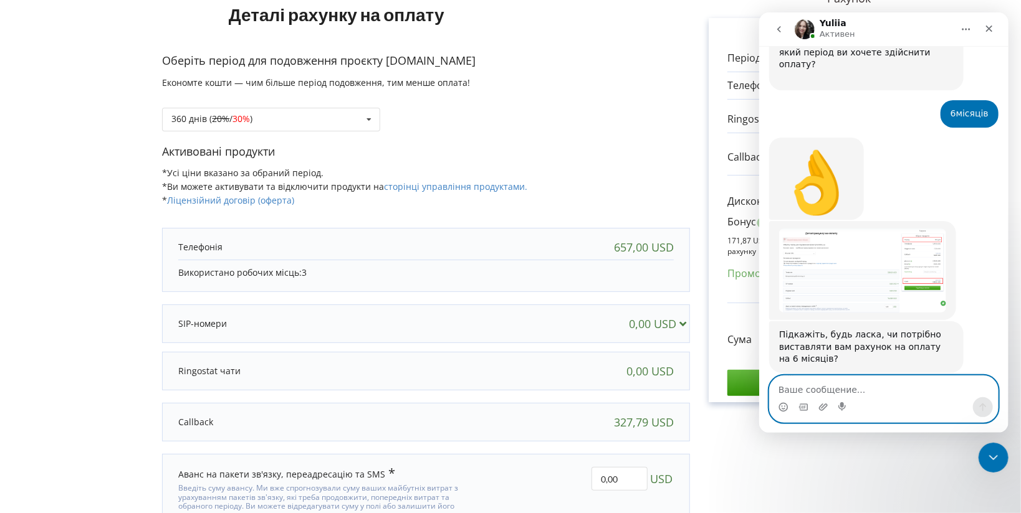
scroll to position [95, 0]
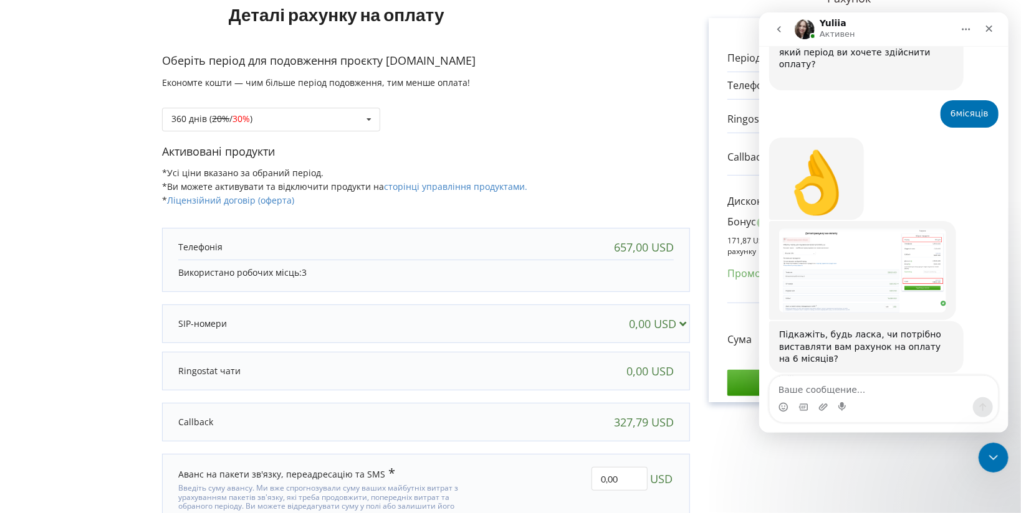
click at [867, 229] on img "Yuliia говорит…" at bounding box center [861, 271] width 167 height 84
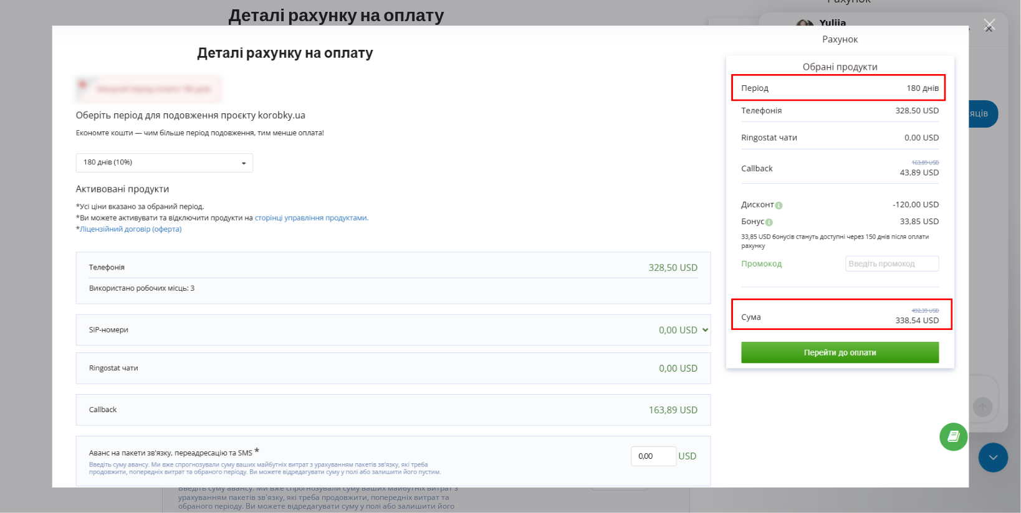
scroll to position [994, 0]
click at [973, 189] on div "Мессенджер Intercom" at bounding box center [510, 256] width 1021 height 513
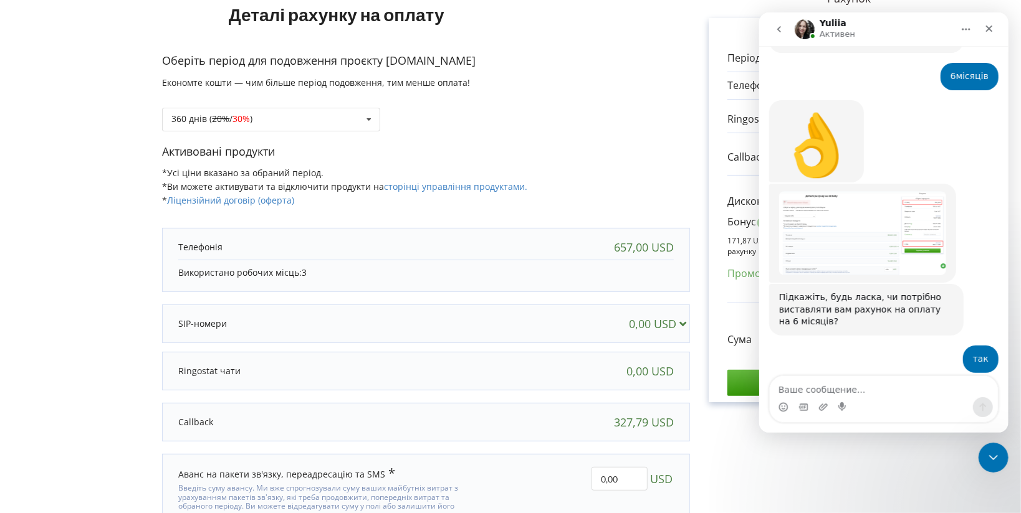
scroll to position [983, 0]
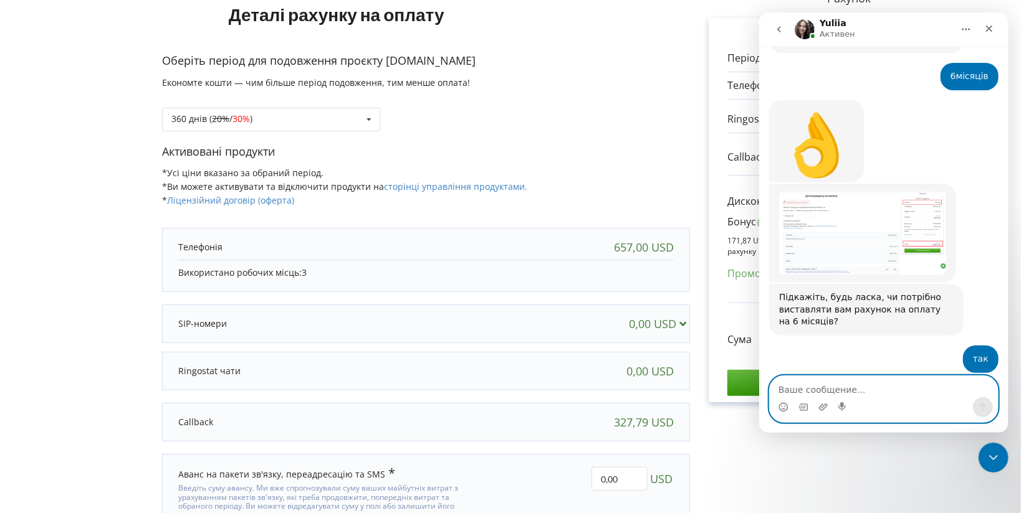
click at [846, 389] on textarea "Ваше сообщение..." at bounding box center [883, 386] width 228 height 21
paste textarea "[DOMAIN_NAME][EMAIL_ADDRESS][DOMAIN_NAME]"
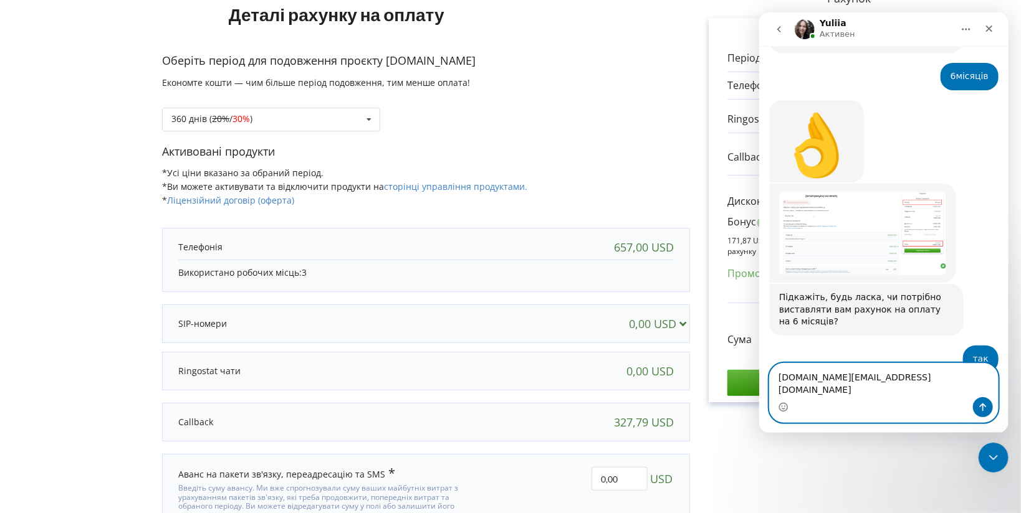
scroll to position [996, 0]
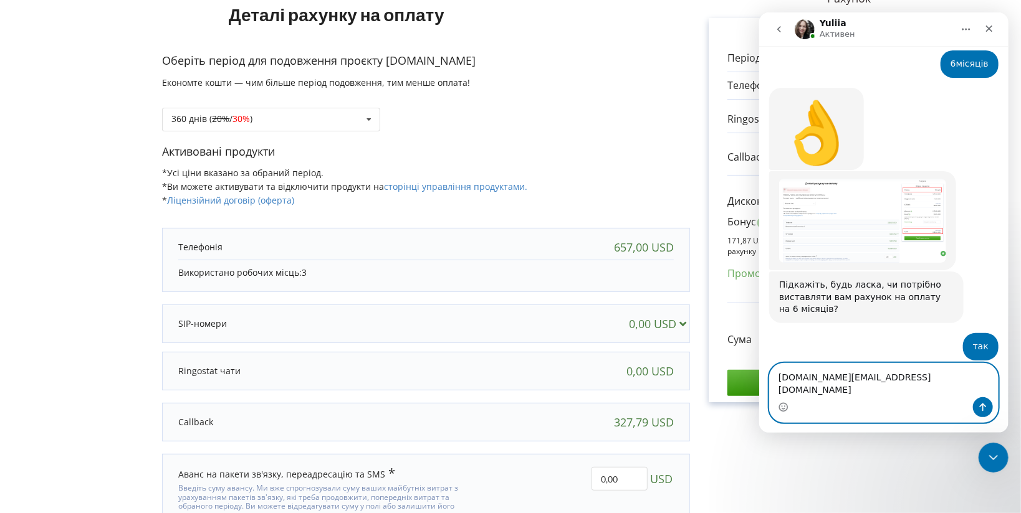
type textarea "[DOMAIN_NAME][EMAIL_ADDRESS][DOMAIN_NAME]"
click at [983, 406] on icon "Отправить сообщение…" at bounding box center [982, 408] width 7 height 8
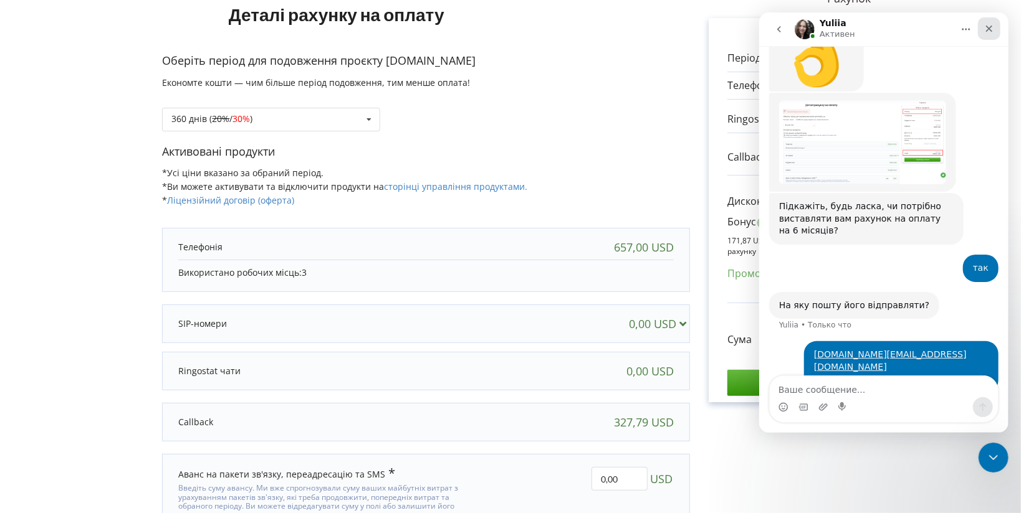
scroll to position [1081, 0]
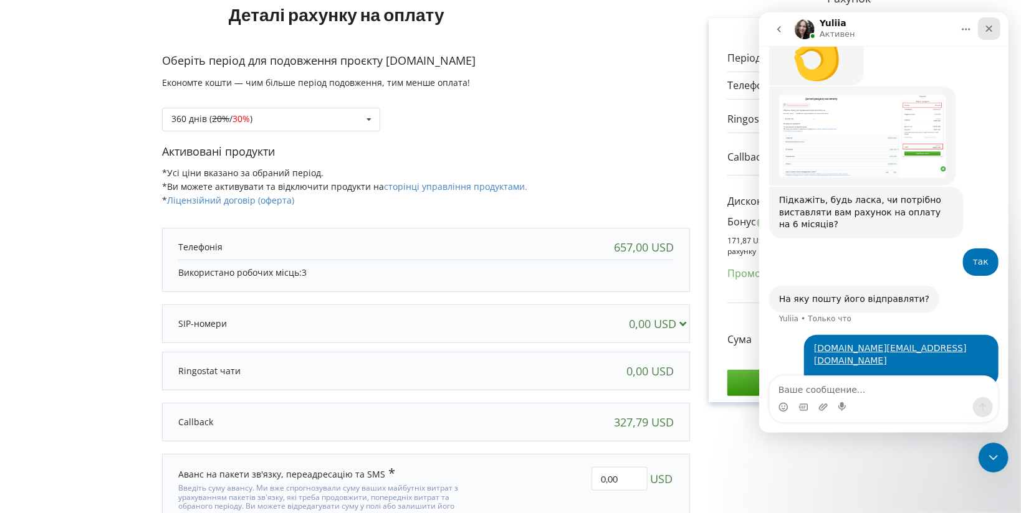
click at [986, 28] on icon "Закрыть" at bounding box center [988, 29] width 10 height 10
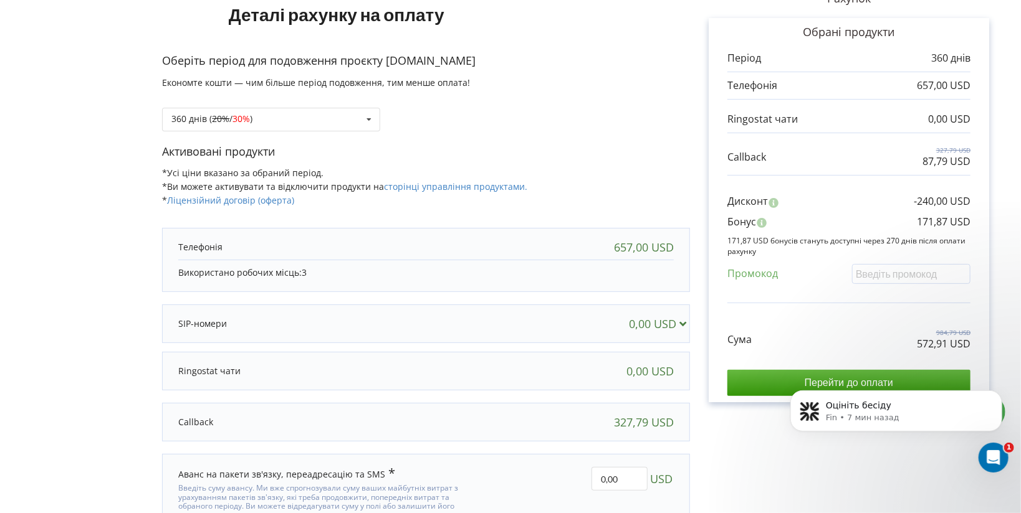
scroll to position [0, 0]
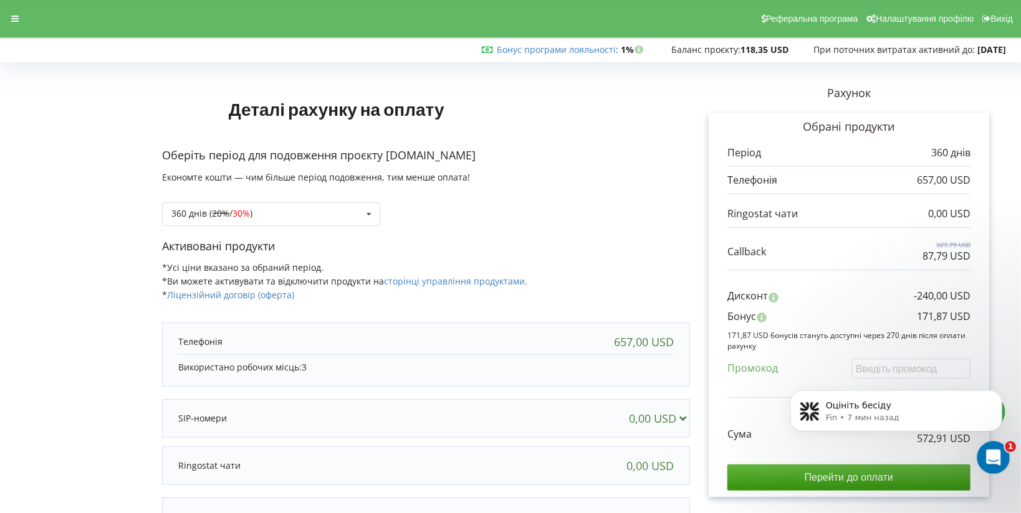
click at [993, 468] on div "Открыть службу сообщений Intercom" at bounding box center [991, 456] width 41 height 41
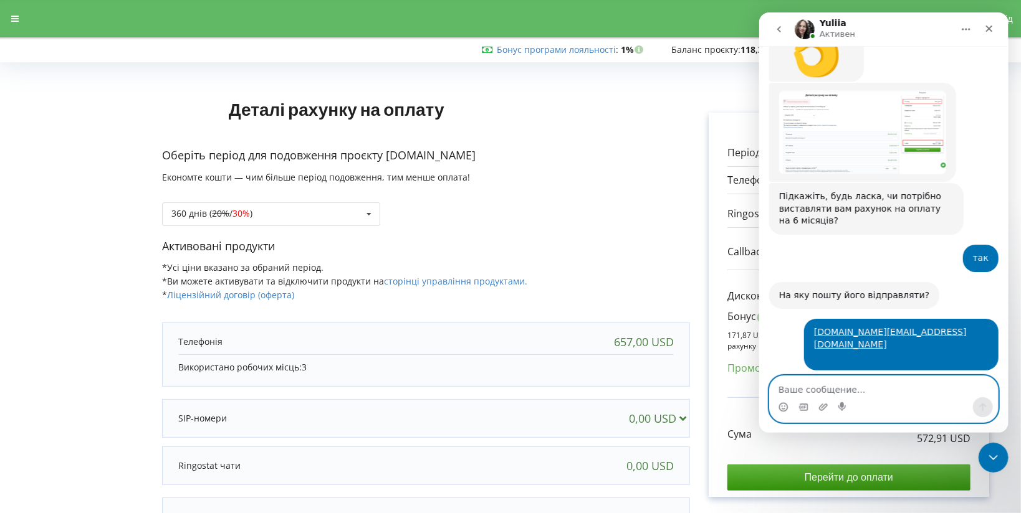
scroll to position [1069, 0]
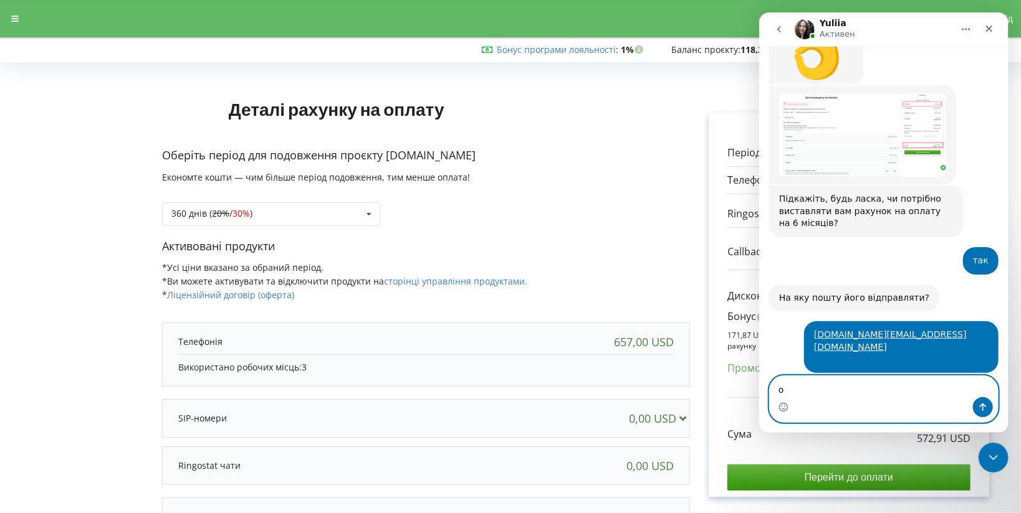
type textarea "ок"
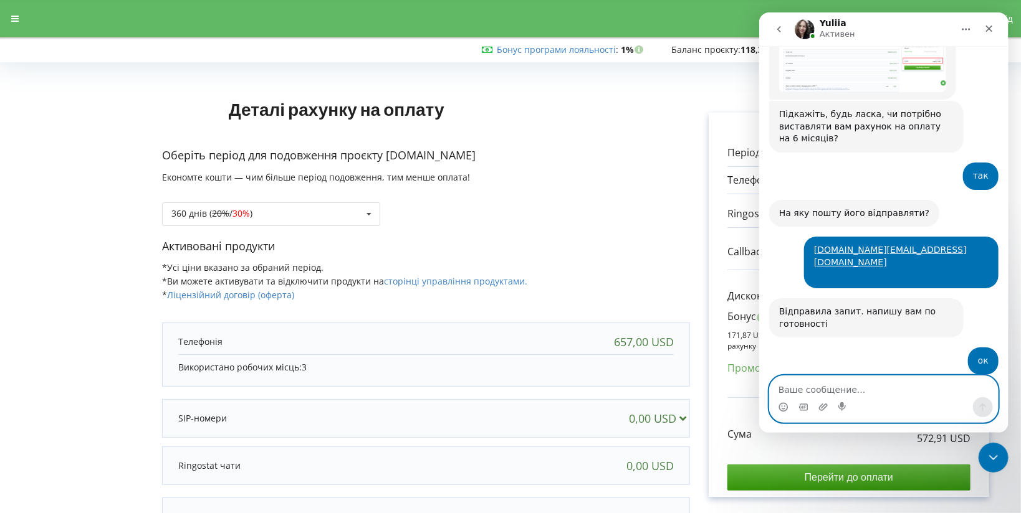
scroll to position [1199, 0]
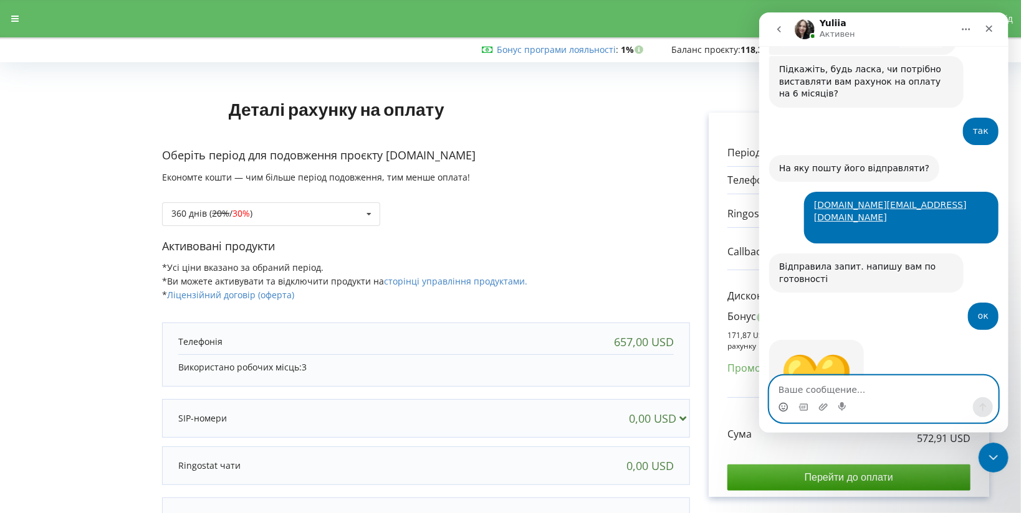
click at [781, 408] on icon "Средство выбора эмодзи" at bounding box center [783, 408] width 10 height 10
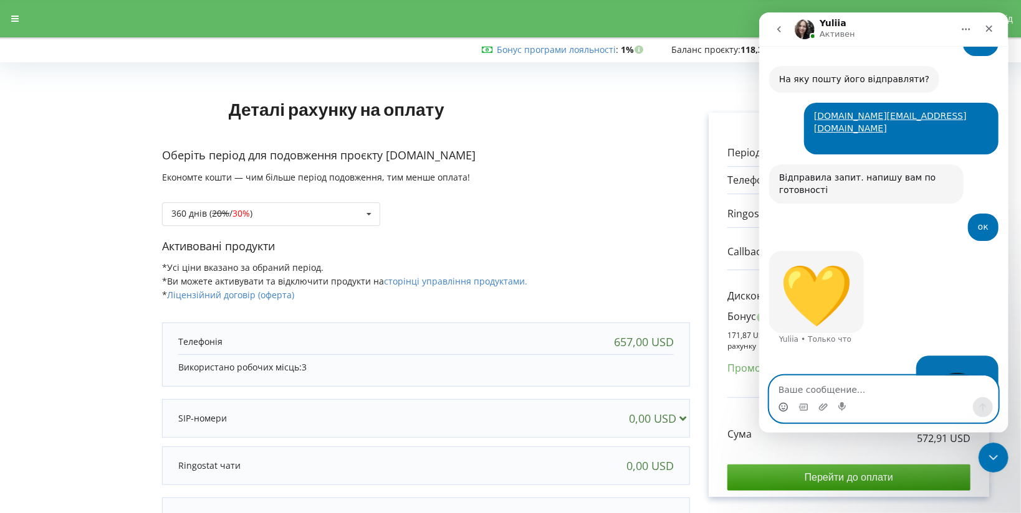
scroll to position [1291, 0]
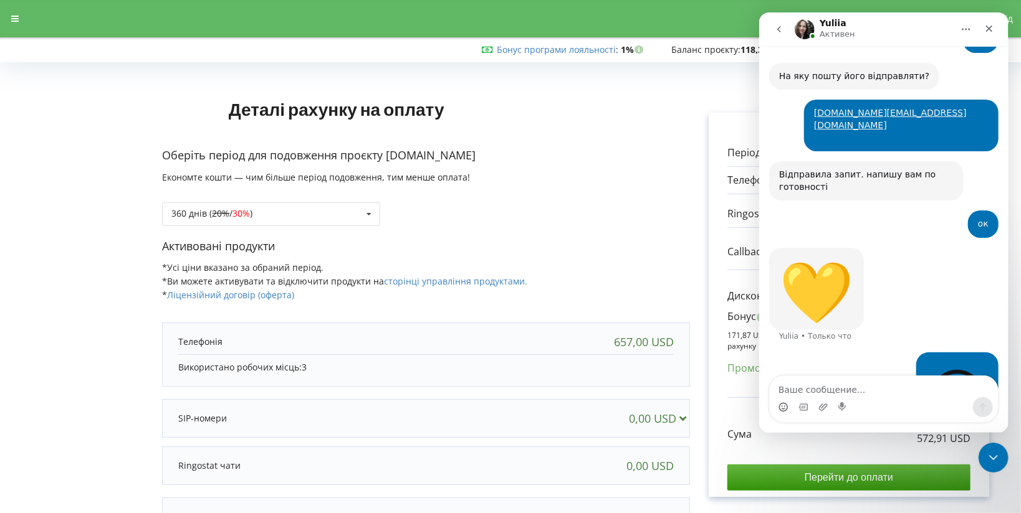
click at [797, 27] on img "Мессенджер Intercom" at bounding box center [804, 29] width 20 height 20
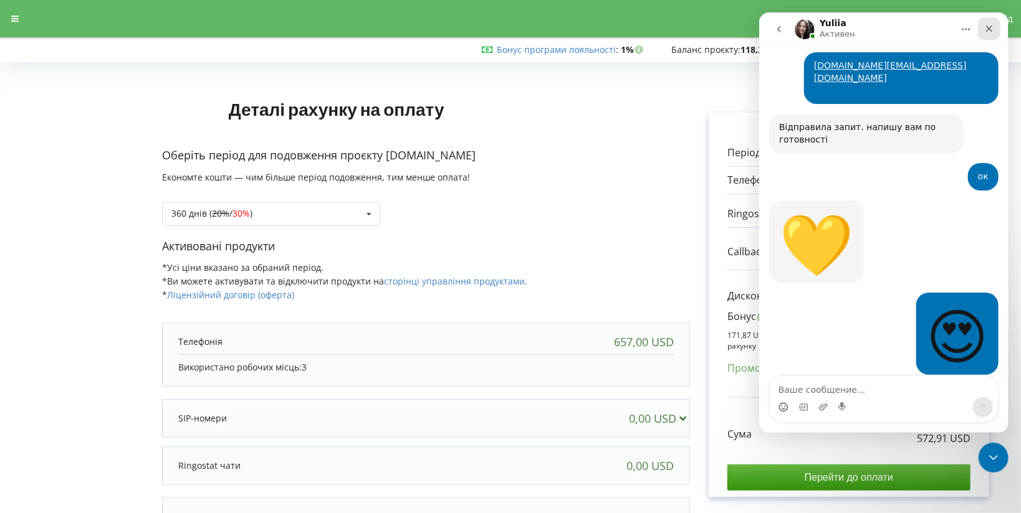
scroll to position [1352, 0]
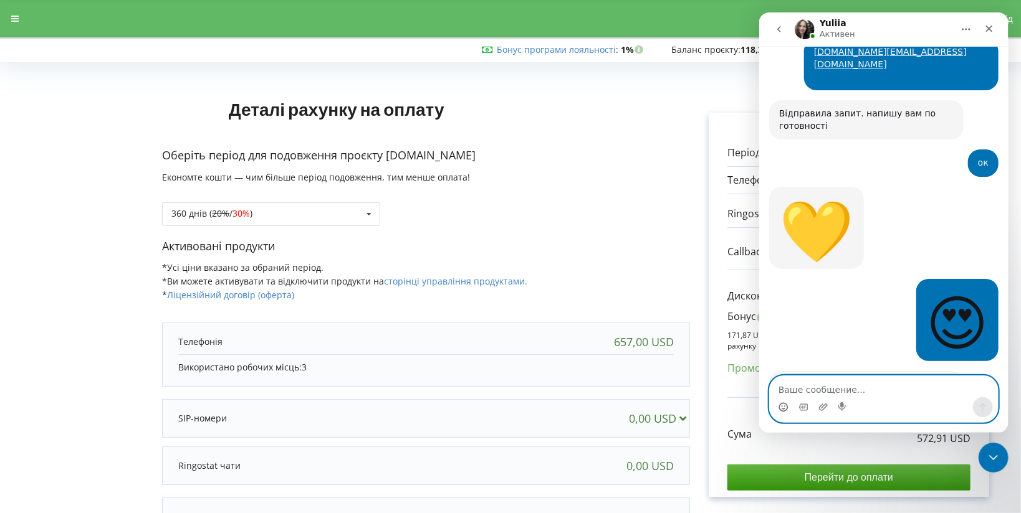
click at [798, 389] on textarea "Ваше сообщение..." at bounding box center [883, 386] width 228 height 21
type textarea "Дякую!"
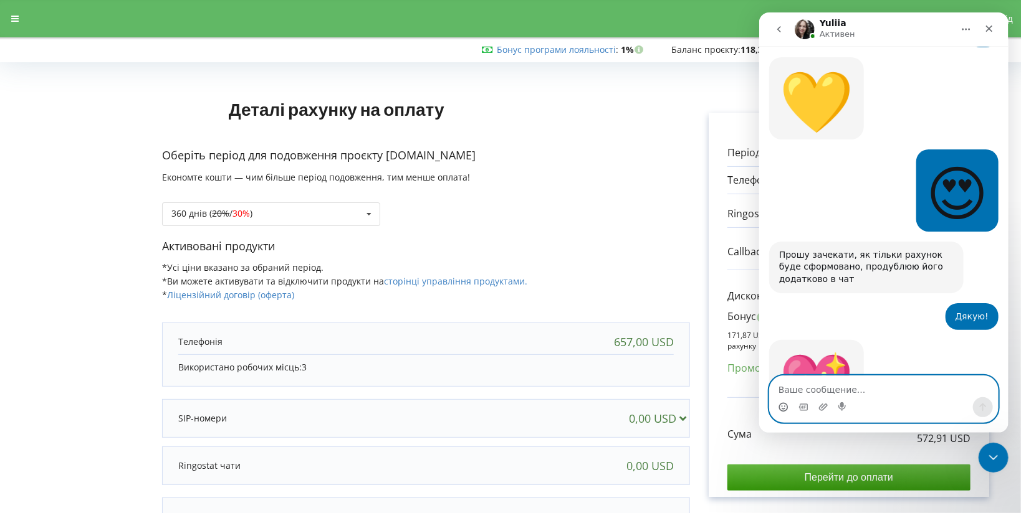
scroll to position [1482, 0]
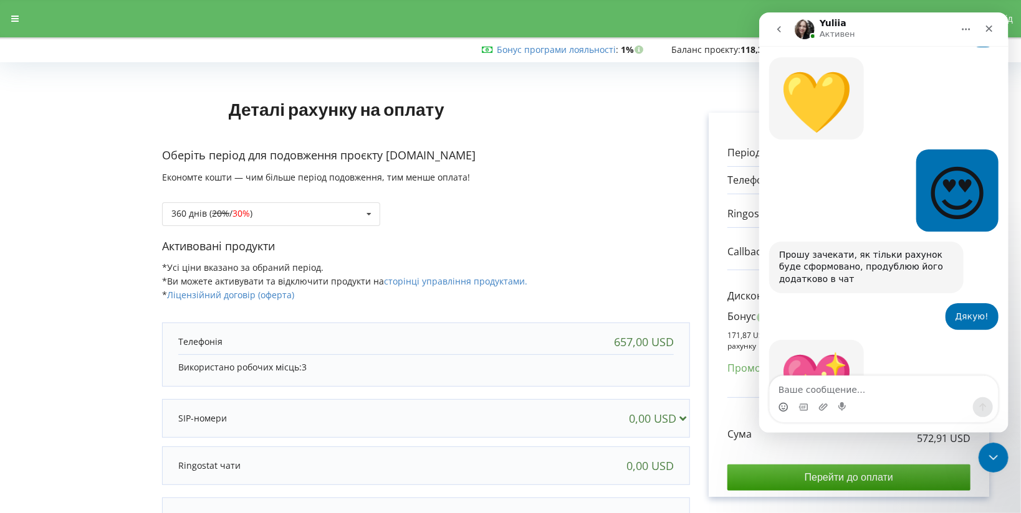
click at [809, 28] on img "Мессенджер Intercom" at bounding box center [804, 29] width 20 height 20
click at [988, 27] on icon "Закрыть" at bounding box center [988, 29] width 10 height 10
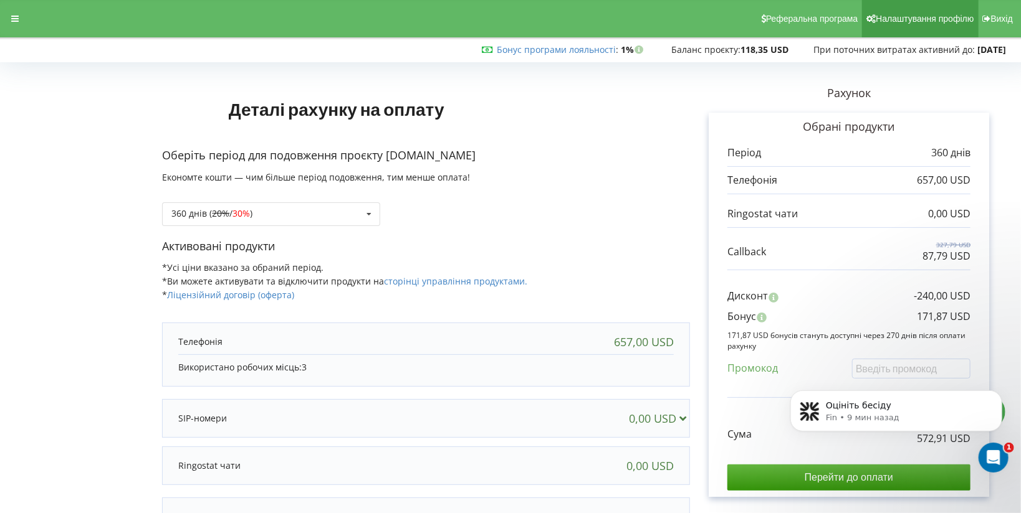
scroll to position [0, 0]
